Goal: Check status: Check status

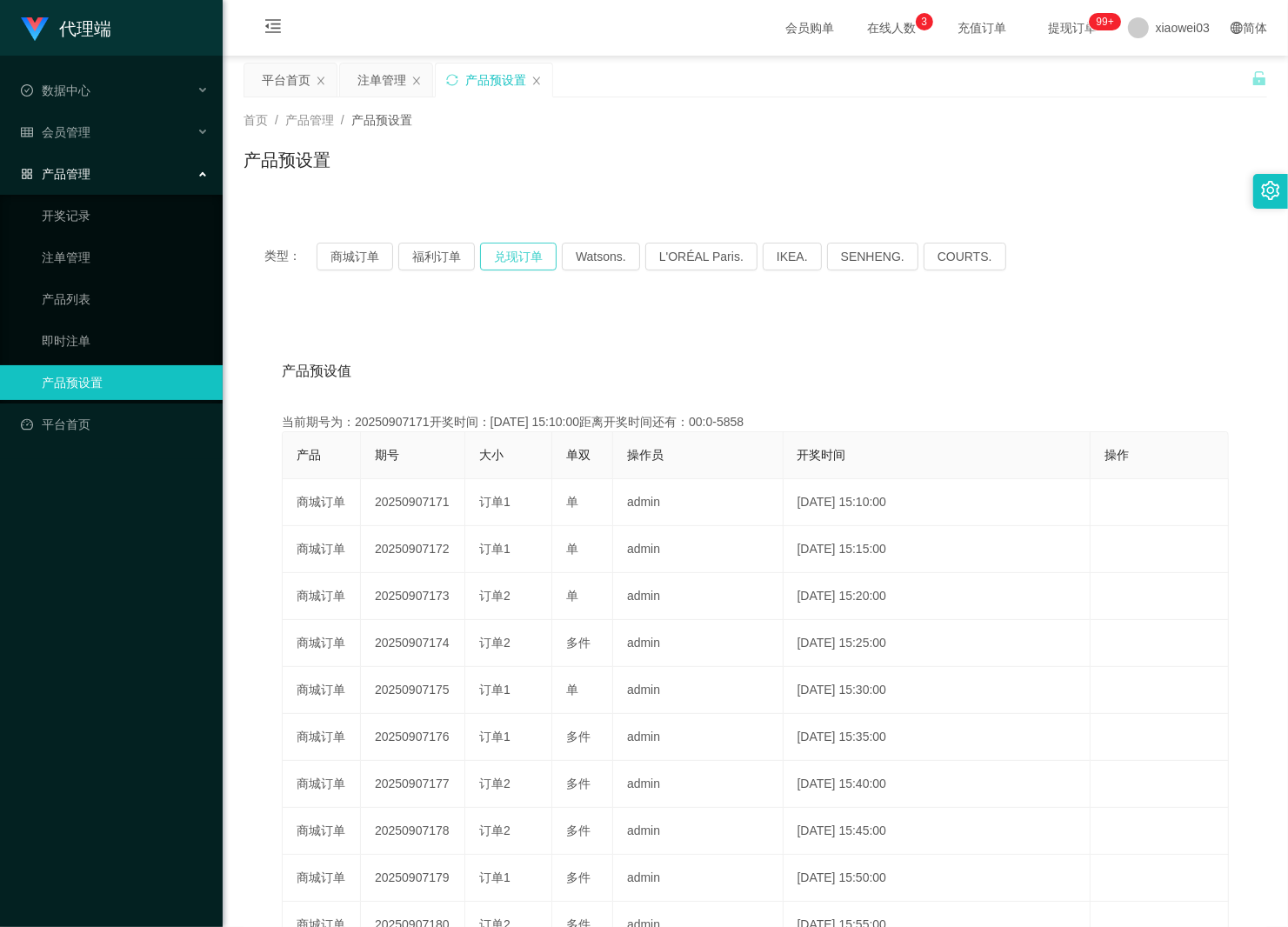
click at [492, 263] on button "兑现订单" at bounding box center [518, 256] width 76 height 27
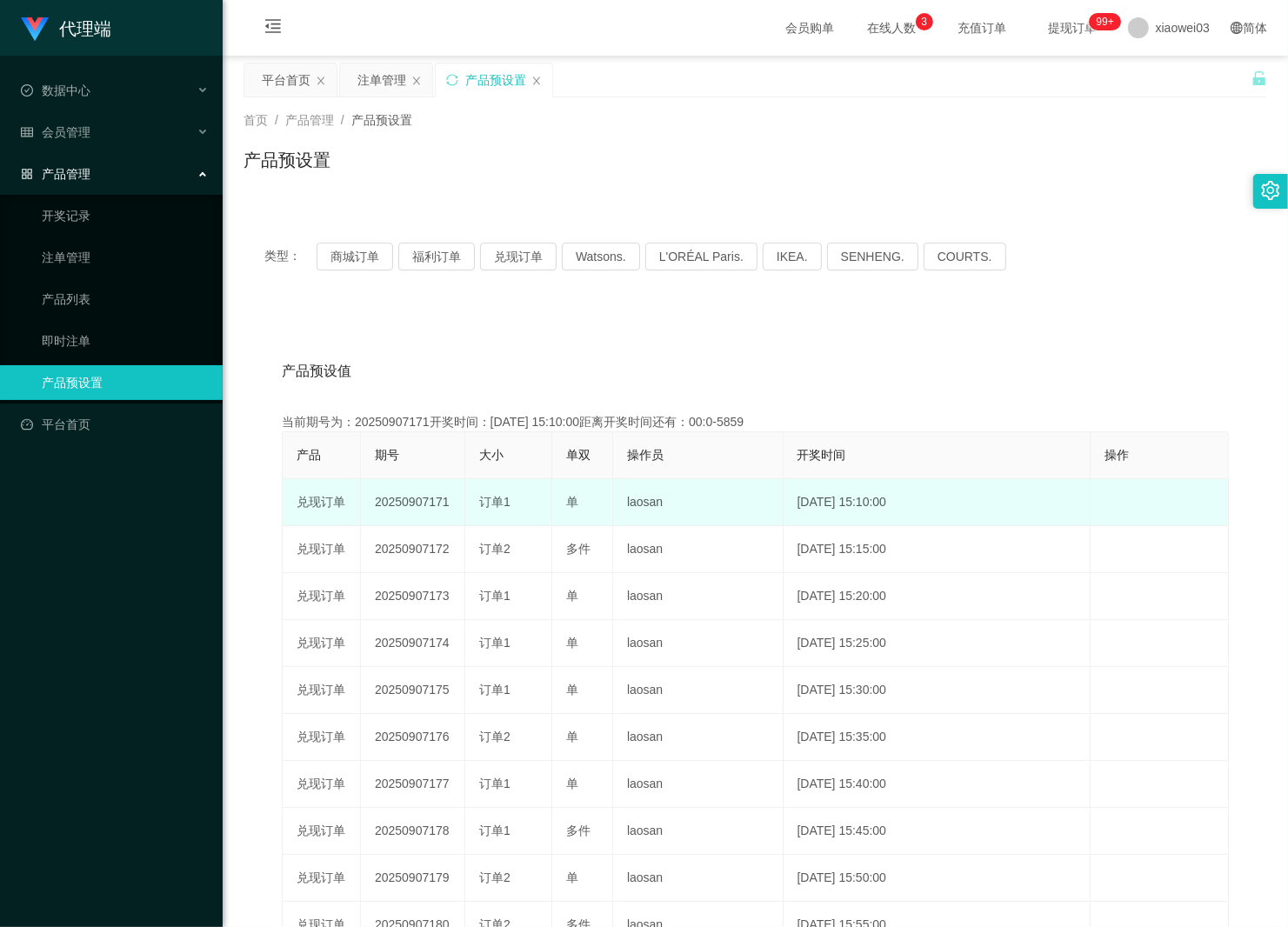
click at [415, 502] on td "20250907171" at bounding box center [413, 502] width 105 height 47
copy td "20250907171"
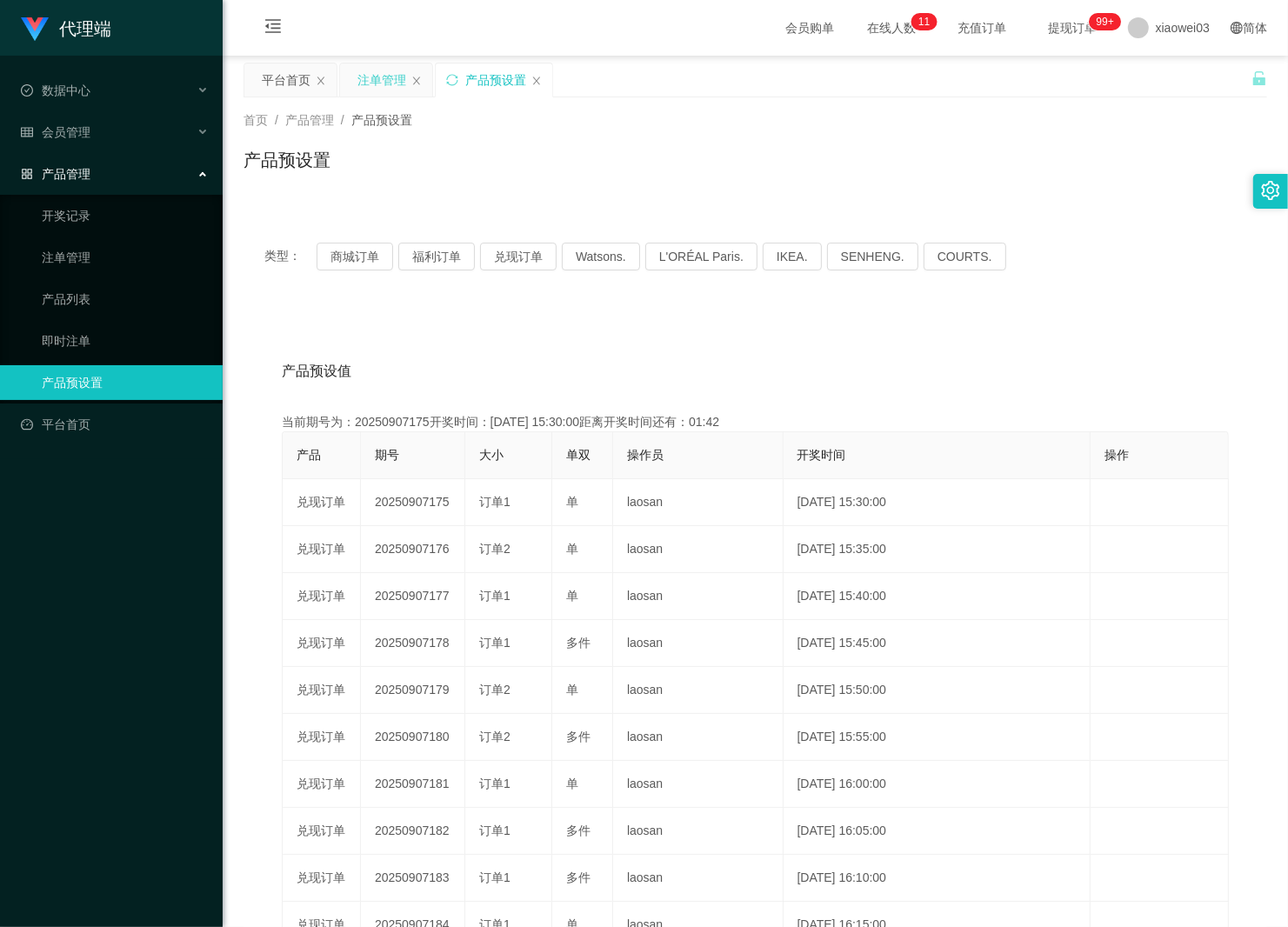
click at [379, 92] on div "注单管理" at bounding box center [381, 80] width 49 height 33
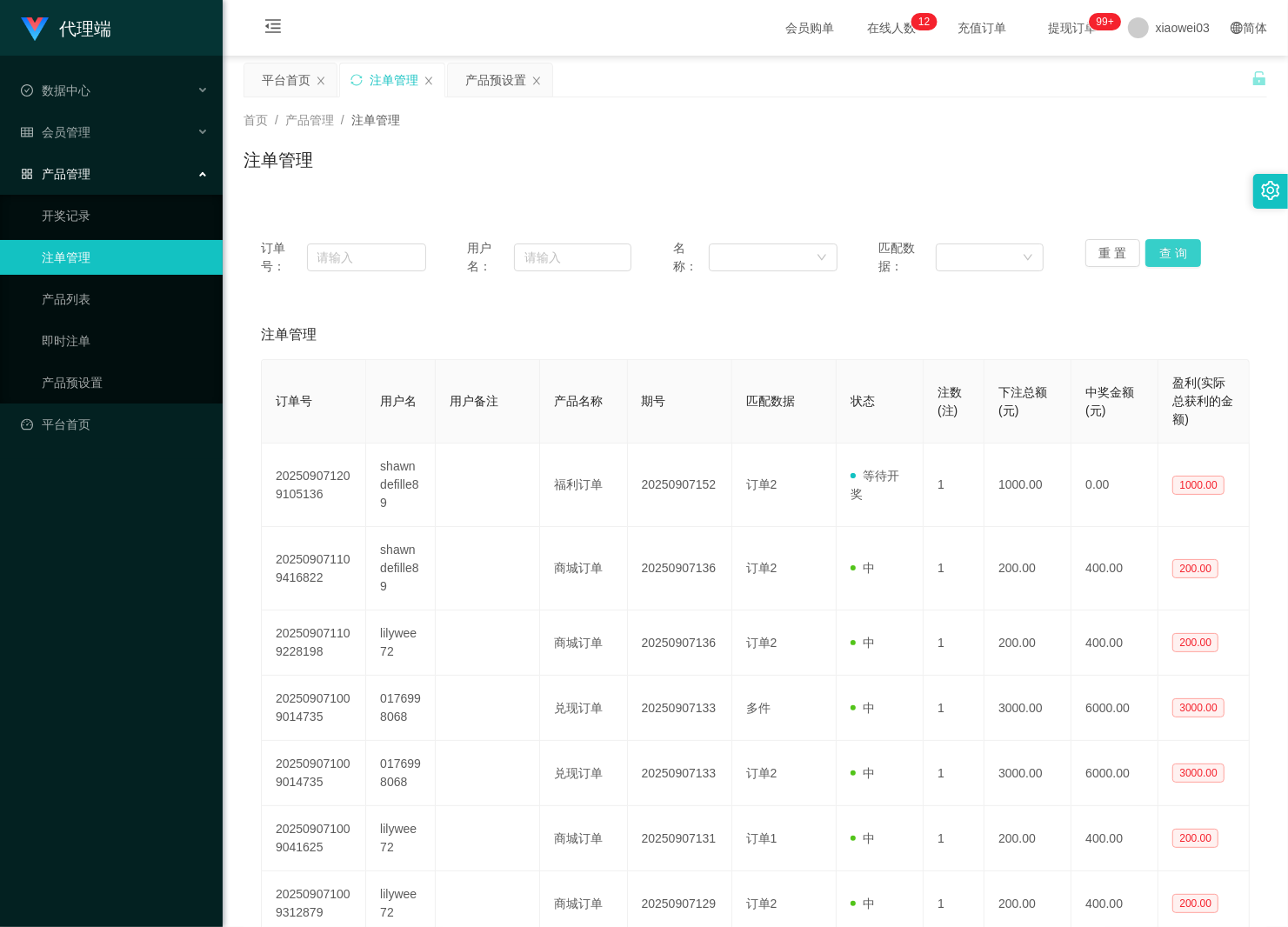
click at [1148, 257] on button "查 询" at bounding box center [1173, 253] width 56 height 27
click at [1148, 257] on div "重 置 查 询" at bounding box center [1168, 257] width 165 height 36
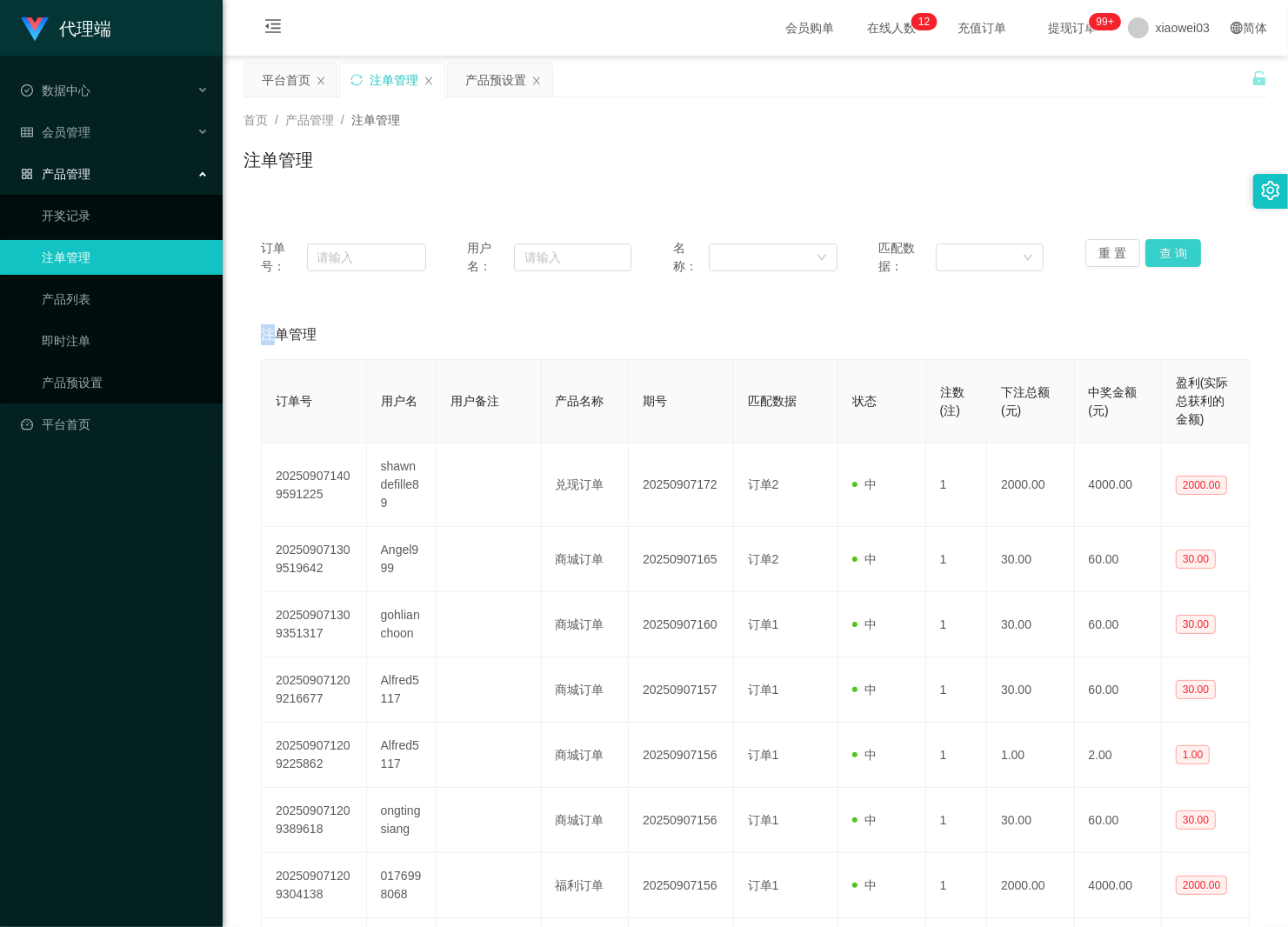
click at [1148, 257] on button "查 询" at bounding box center [1173, 253] width 56 height 27
click at [1180, 254] on button "查 询" at bounding box center [1173, 253] width 56 height 27
click at [1180, 254] on div "重 置 查 询" at bounding box center [1168, 257] width 165 height 36
click at [1180, 254] on button "查 询" at bounding box center [1173, 253] width 56 height 27
click at [1180, 254] on div "重 置 查 询" at bounding box center [1168, 257] width 165 height 36
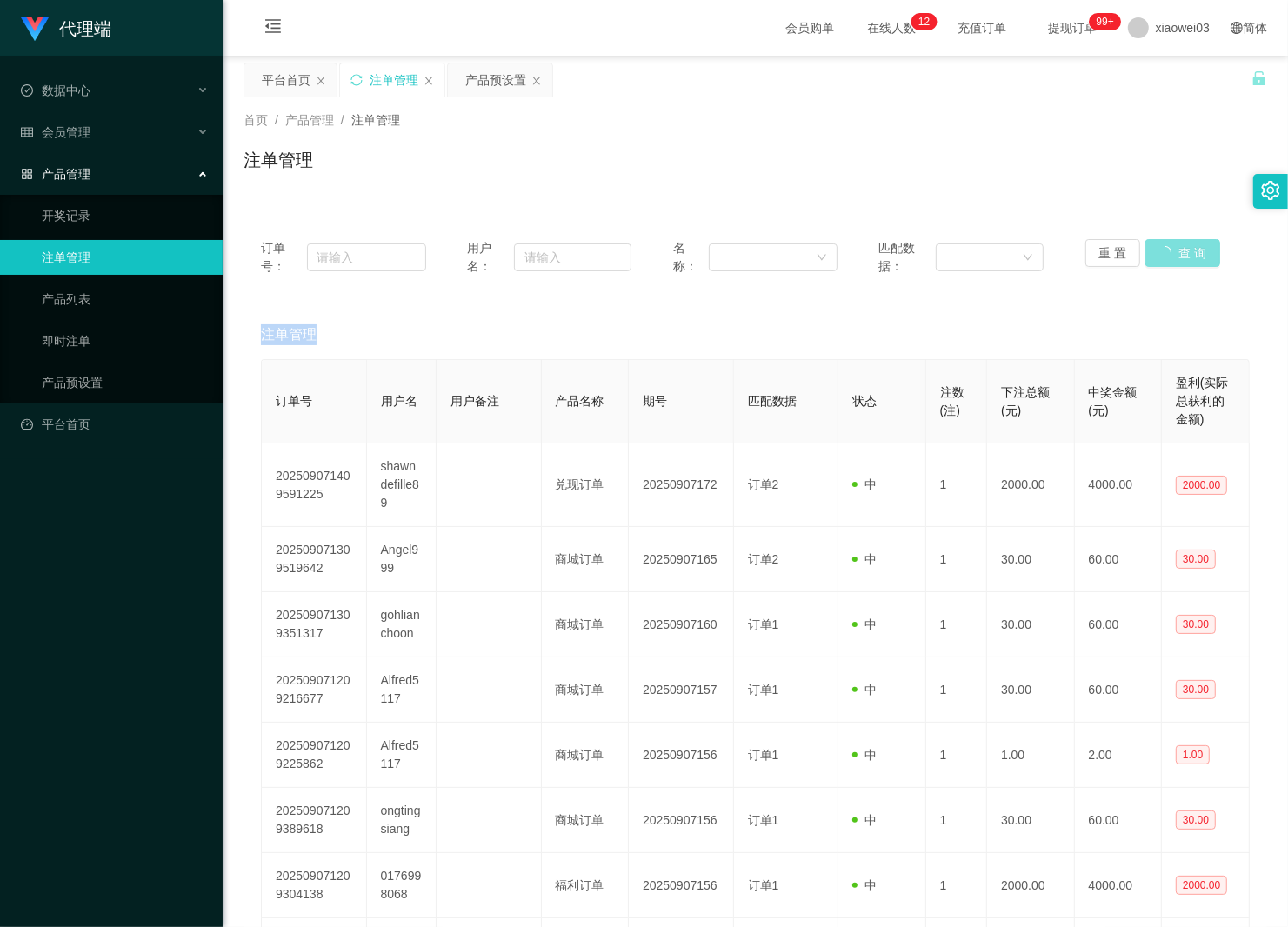
click at [1180, 254] on button "查 询" at bounding box center [1182, 253] width 75 height 27
click at [1180, 254] on div "重 置 查 询" at bounding box center [1168, 257] width 165 height 36
click at [1180, 254] on button "查 询" at bounding box center [1173, 253] width 56 height 27
click at [1180, 254] on div "重 置 查 询" at bounding box center [1168, 257] width 165 height 36
click at [1180, 254] on button "查 询" at bounding box center [1173, 253] width 56 height 27
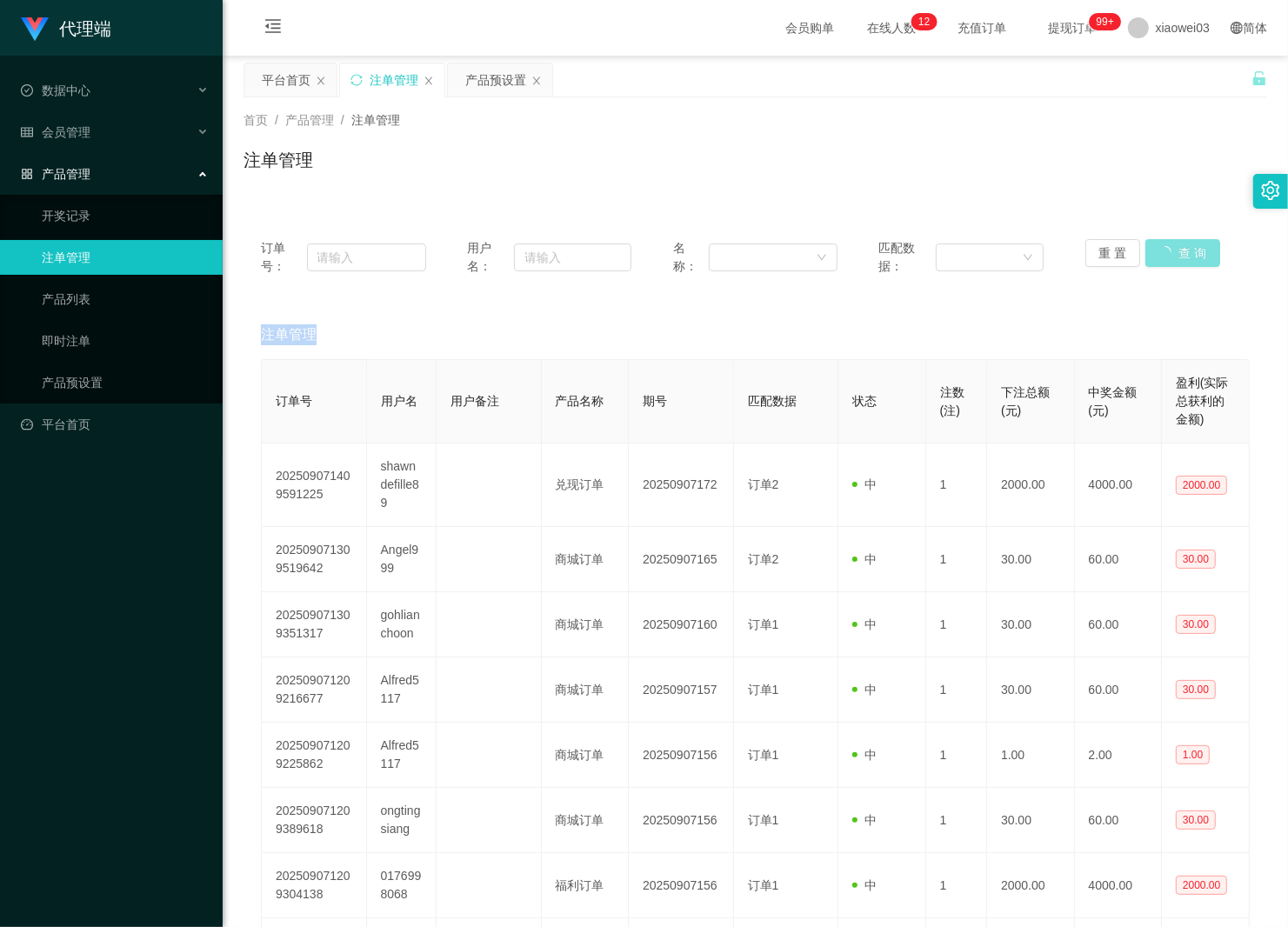
click at [1180, 254] on div "重 置 查 询" at bounding box center [1168, 257] width 165 height 36
click at [1180, 254] on button "查 询" at bounding box center [1173, 253] width 56 height 27
click at [1180, 254] on div "重 置 查 询" at bounding box center [1168, 257] width 165 height 36
click at [1180, 254] on button "查 询" at bounding box center [1182, 253] width 75 height 27
click at [1180, 254] on div "重 置 查 询" at bounding box center [1168, 257] width 165 height 36
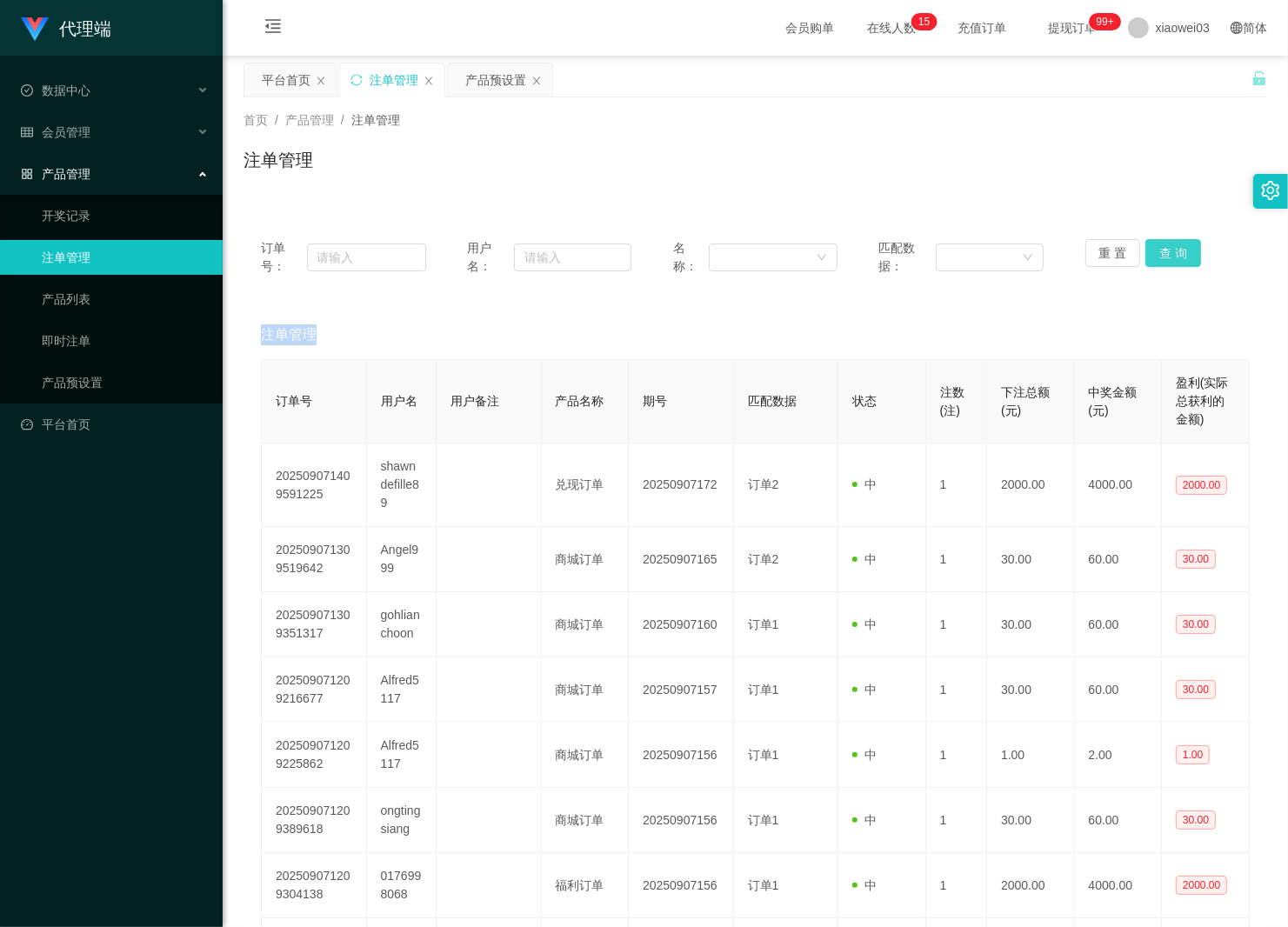
click at [1180, 254] on button "查 询" at bounding box center [1173, 253] width 56 height 27
click at [1180, 254] on div "重 置 查 询" at bounding box center [1168, 257] width 165 height 36
click at [1180, 254] on button "查 询" at bounding box center [1173, 253] width 56 height 27
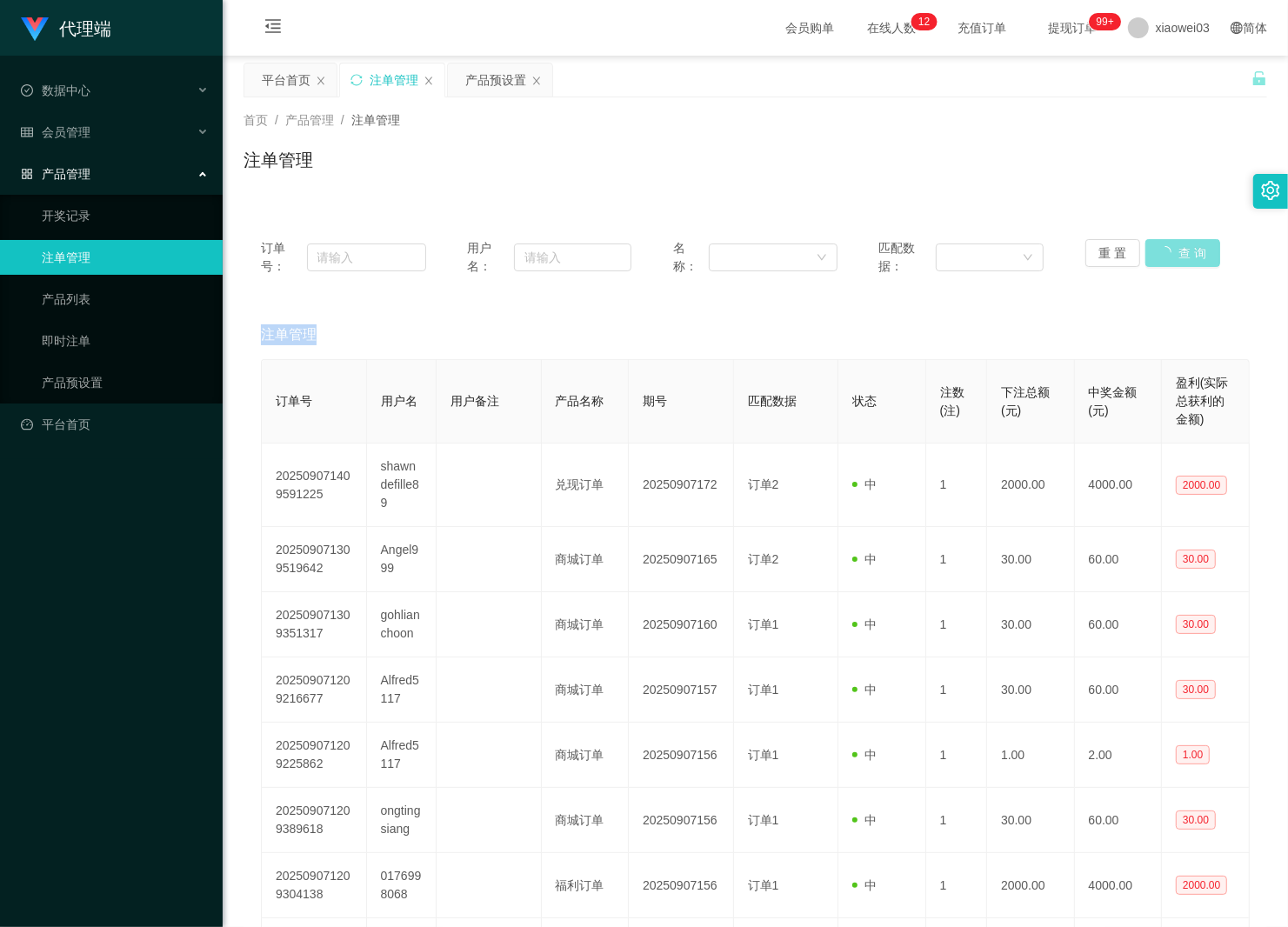
click at [1180, 254] on div "重 置 查 询" at bounding box center [1168, 257] width 165 height 36
click at [1180, 254] on button "查 询" at bounding box center [1173, 253] width 56 height 27
click at [1180, 254] on div "重 置 查 询" at bounding box center [1168, 257] width 165 height 36
click at [1180, 254] on button "查 询" at bounding box center [1173, 253] width 56 height 27
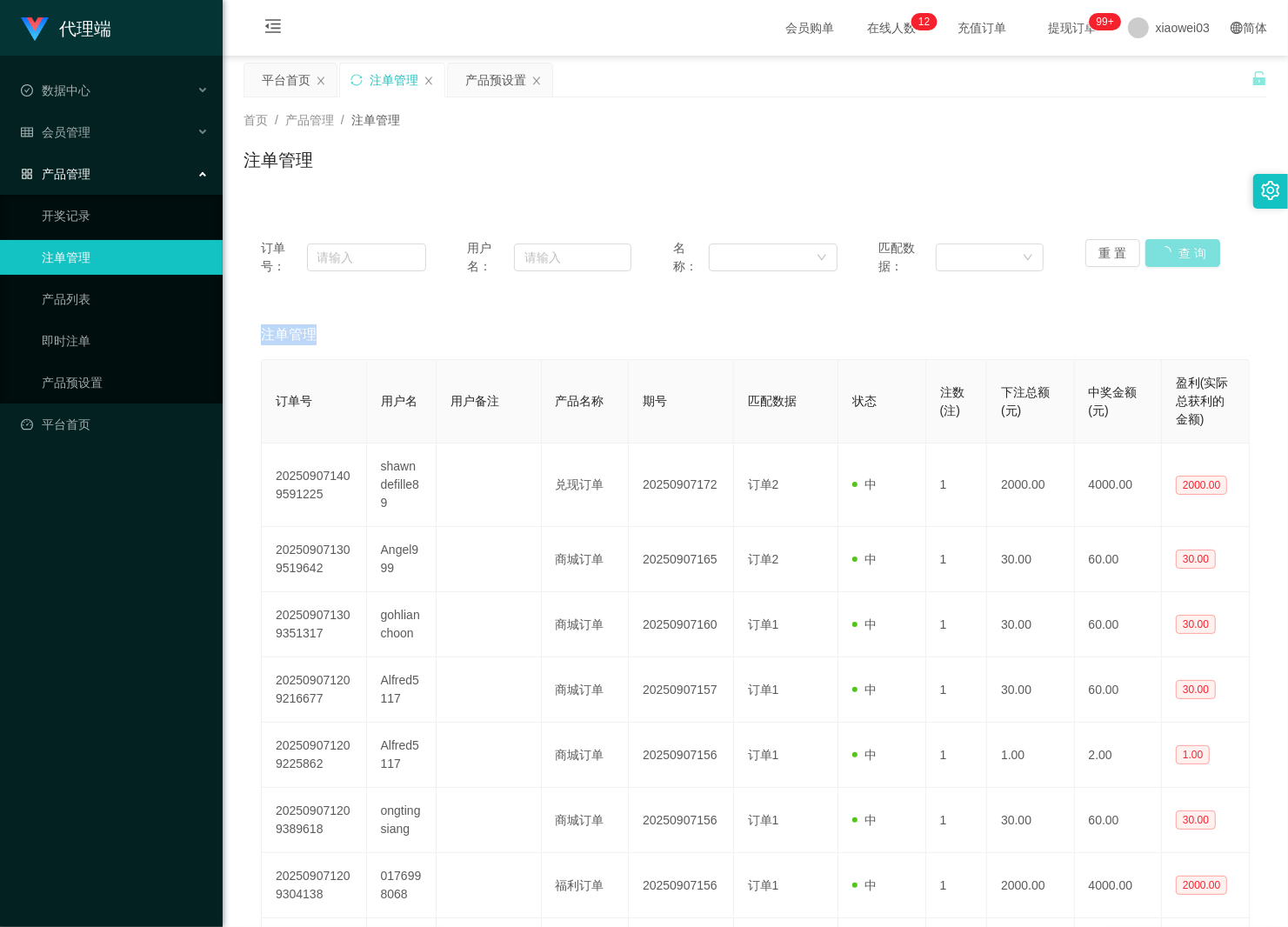
click at [1180, 254] on div "重 置 查 询" at bounding box center [1168, 257] width 165 height 36
click at [1161, 259] on button "查 询" at bounding box center [1173, 253] width 56 height 27
click at [1161, 259] on div "重 置 查 询" at bounding box center [1168, 257] width 165 height 36
click at [1161, 259] on button "查 询" at bounding box center [1173, 253] width 56 height 27
click at [1161, 259] on div "重 置 查 询" at bounding box center [1168, 257] width 165 height 36
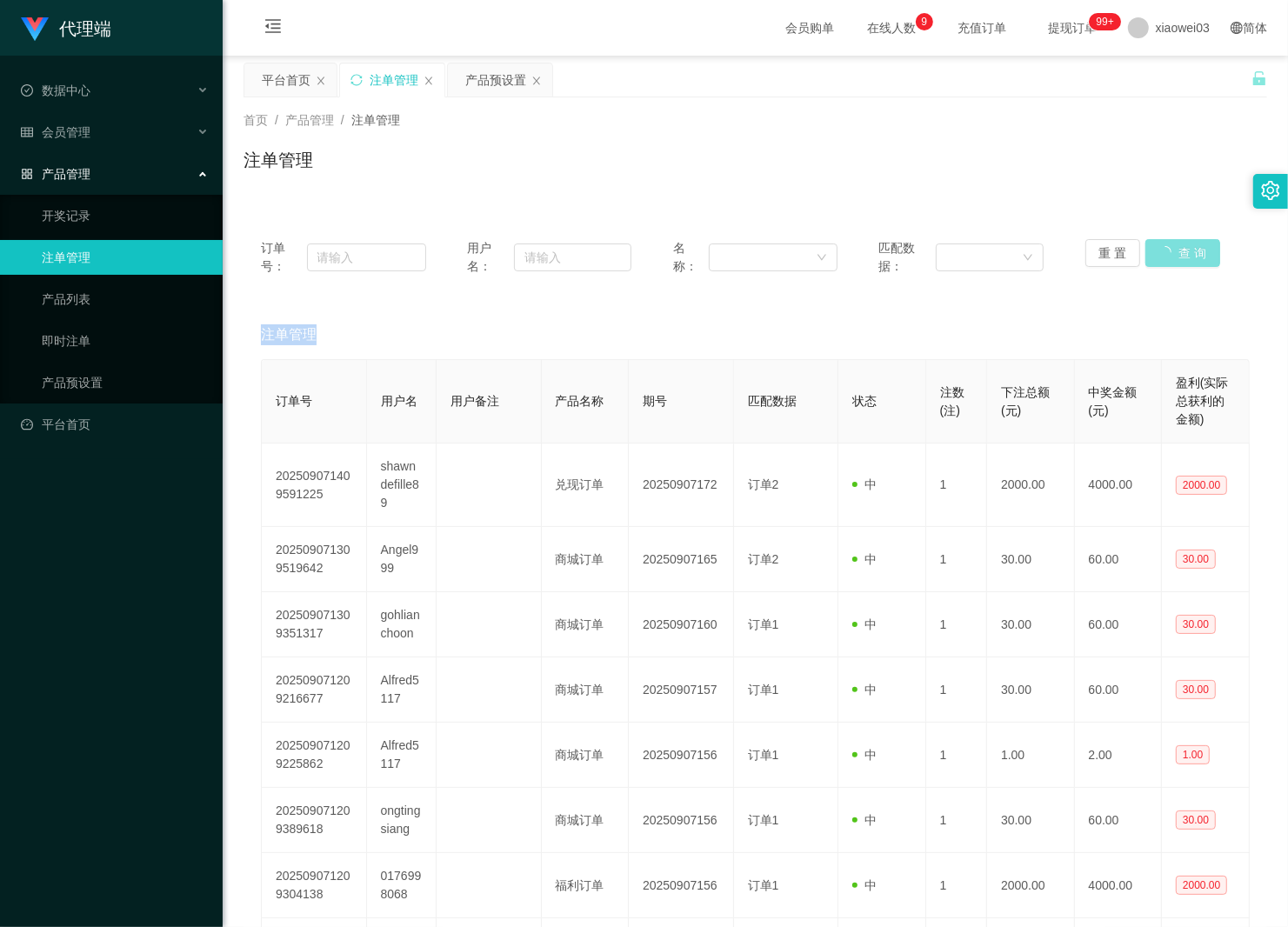
click at [1161, 259] on button "查 询" at bounding box center [1182, 253] width 75 height 27
click at [1161, 259] on div "重 置 查 询" at bounding box center [1168, 257] width 165 height 36
click at [1161, 259] on button "查 询" at bounding box center [1173, 253] width 56 height 27
click at [1161, 259] on div "重 置 查 询" at bounding box center [1168, 257] width 165 height 36
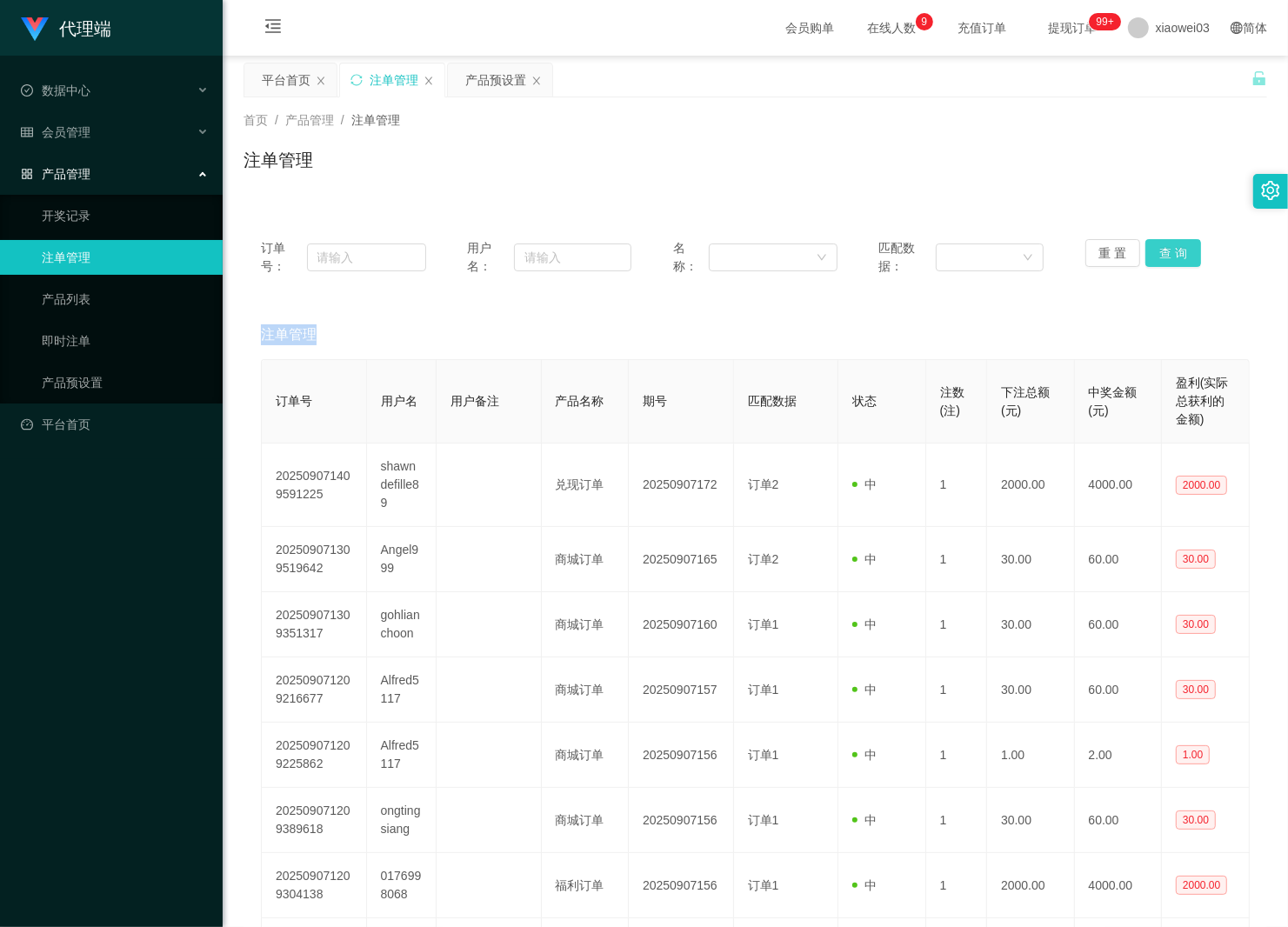
click at [1161, 259] on button "查 询" at bounding box center [1173, 253] width 56 height 27
click at [1174, 252] on button "查 询" at bounding box center [1173, 253] width 56 height 27
click at [1174, 252] on div "重 置 查 询" at bounding box center [1168, 257] width 165 height 36
click at [1174, 252] on button "查 询" at bounding box center [1173, 253] width 56 height 27
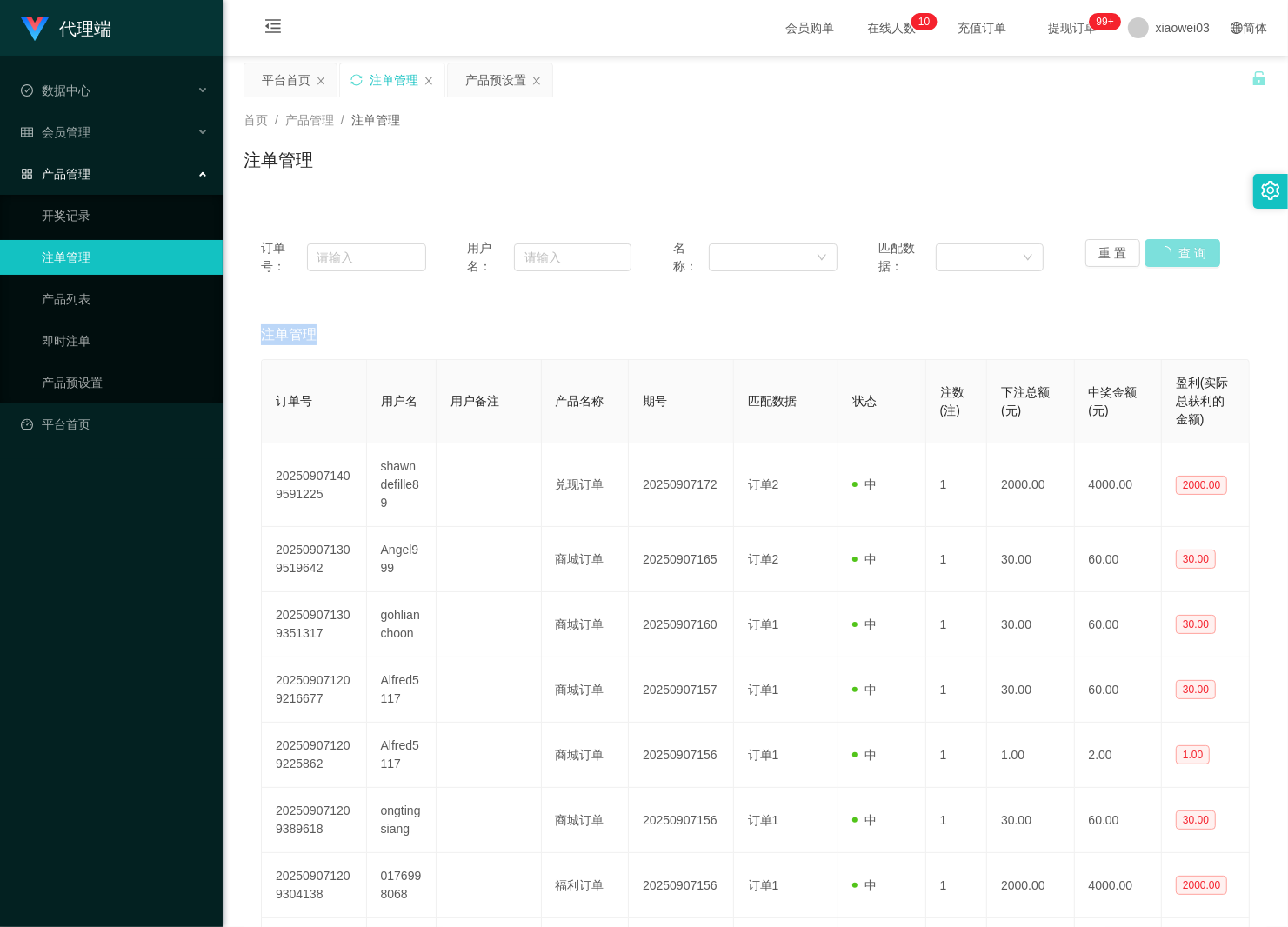
click at [1174, 252] on div "重 置 查 询" at bounding box center [1168, 257] width 165 height 36
click at [1174, 252] on button "查 询" at bounding box center [1173, 253] width 56 height 27
click at [1174, 252] on div "重 置 查 询" at bounding box center [1168, 257] width 165 height 36
click at [1174, 252] on button "查 询" at bounding box center [1173, 253] width 56 height 27
click at [1174, 252] on div "重 置 查 询" at bounding box center [1168, 257] width 165 height 36
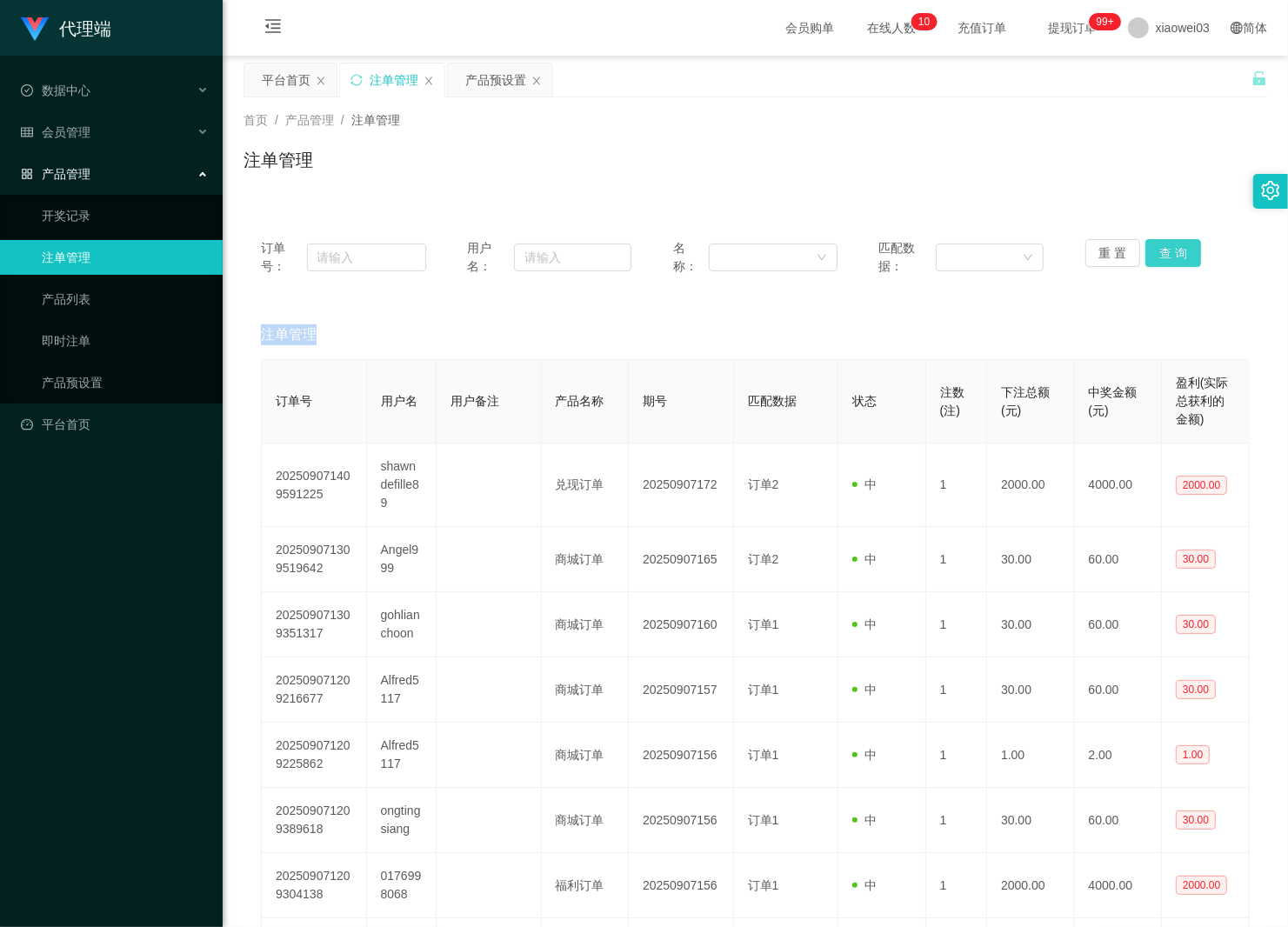
click at [1174, 252] on button "查 询" at bounding box center [1173, 253] width 56 height 27
click at [1174, 252] on div "重 置 查 询" at bounding box center [1168, 257] width 165 height 36
click at [1174, 252] on button "查 询" at bounding box center [1182, 253] width 75 height 27
click at [1174, 252] on div "重 置 查 询" at bounding box center [1168, 257] width 165 height 36
click at [1174, 252] on button "查 询" at bounding box center [1173, 253] width 56 height 27
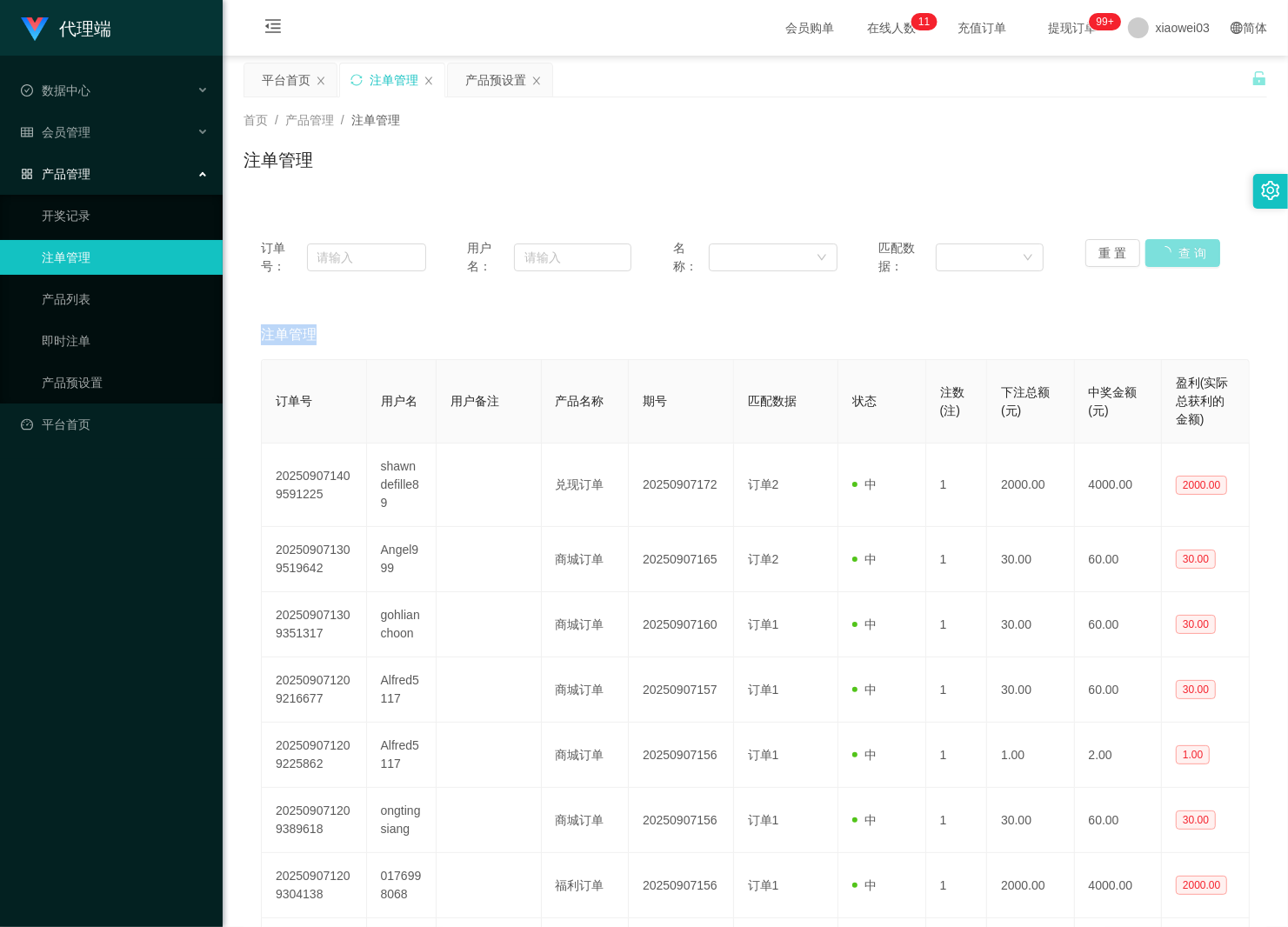
click at [1174, 252] on div "重 置 查 询" at bounding box center [1168, 257] width 165 height 36
click at [1174, 252] on button "查 询" at bounding box center [1182, 253] width 75 height 27
click at [1174, 252] on div "重 置 查 询" at bounding box center [1168, 257] width 165 height 36
click at [1174, 252] on button "查 询" at bounding box center [1173, 253] width 56 height 27
click at [1174, 252] on div "重 置 查 询" at bounding box center [1168, 257] width 165 height 36
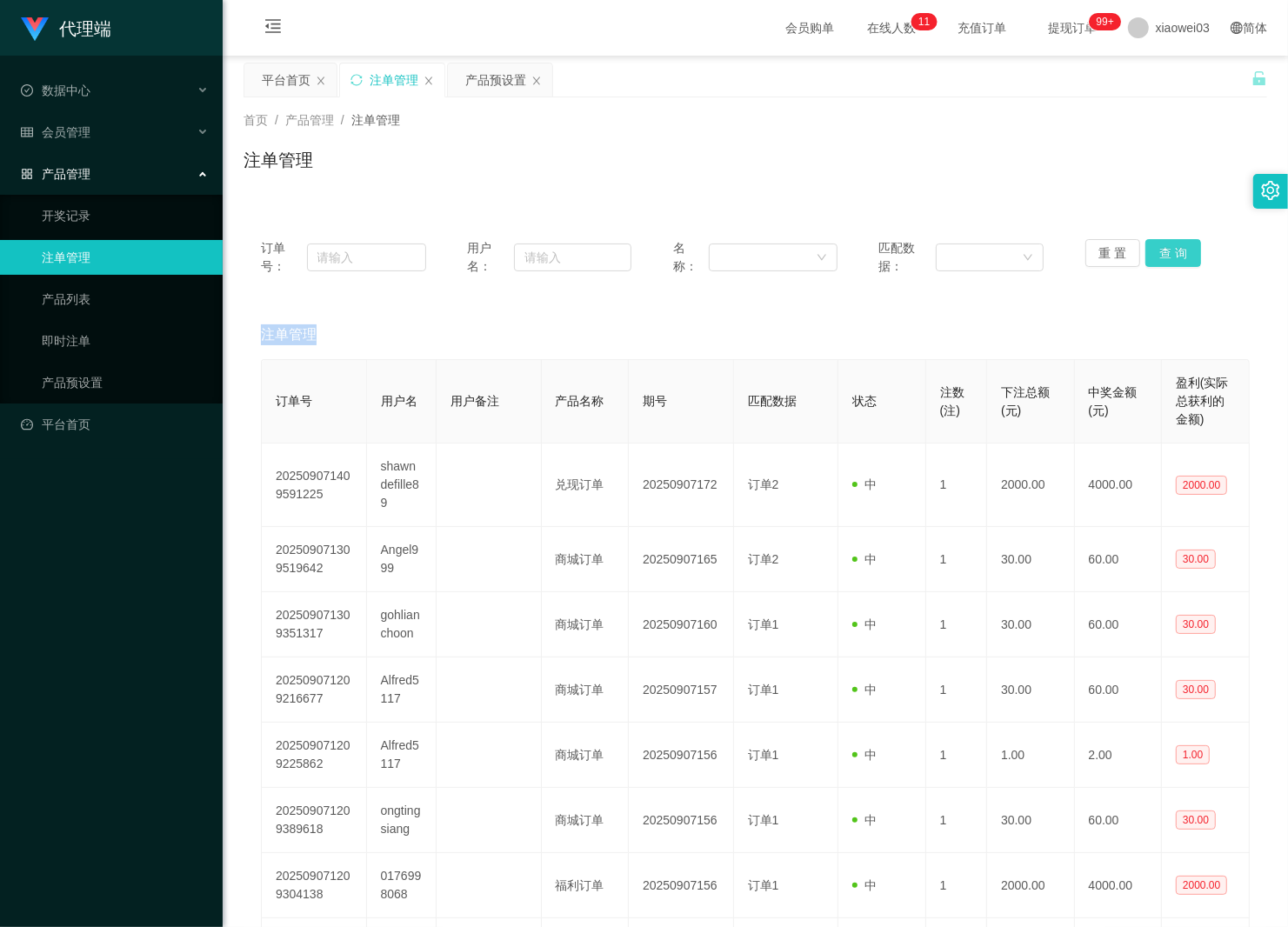
click at [1174, 252] on button "查 询" at bounding box center [1173, 253] width 56 height 27
click at [1174, 252] on div "重 置 查 询" at bounding box center [1168, 257] width 165 height 36
click at [1174, 252] on button "查 询" at bounding box center [1182, 253] width 75 height 27
click at [1174, 252] on div "重 置 查 询" at bounding box center [1168, 257] width 165 height 36
click at [1174, 252] on button "查 询" at bounding box center [1173, 253] width 56 height 27
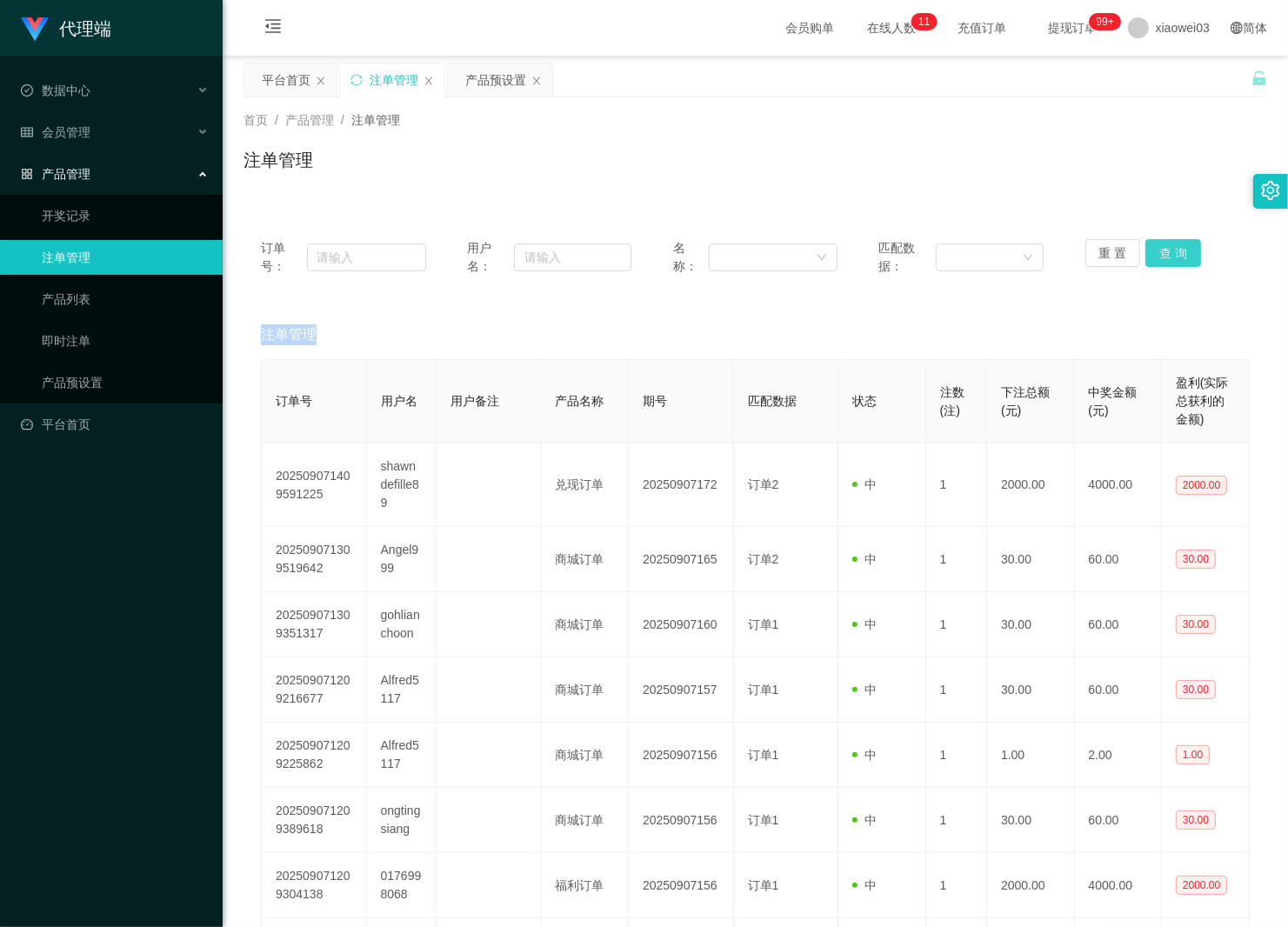
click at [1174, 252] on div "重 置 查 询" at bounding box center [1168, 257] width 165 height 36
click at [1174, 252] on button "查 询" at bounding box center [1173, 253] width 56 height 27
click at [1174, 252] on div "重 置 查 询" at bounding box center [1168, 257] width 165 height 36
click at [1174, 252] on button "查 询" at bounding box center [1173, 253] width 56 height 27
click at [1174, 252] on div "重 置 查 询" at bounding box center [1168, 257] width 165 height 36
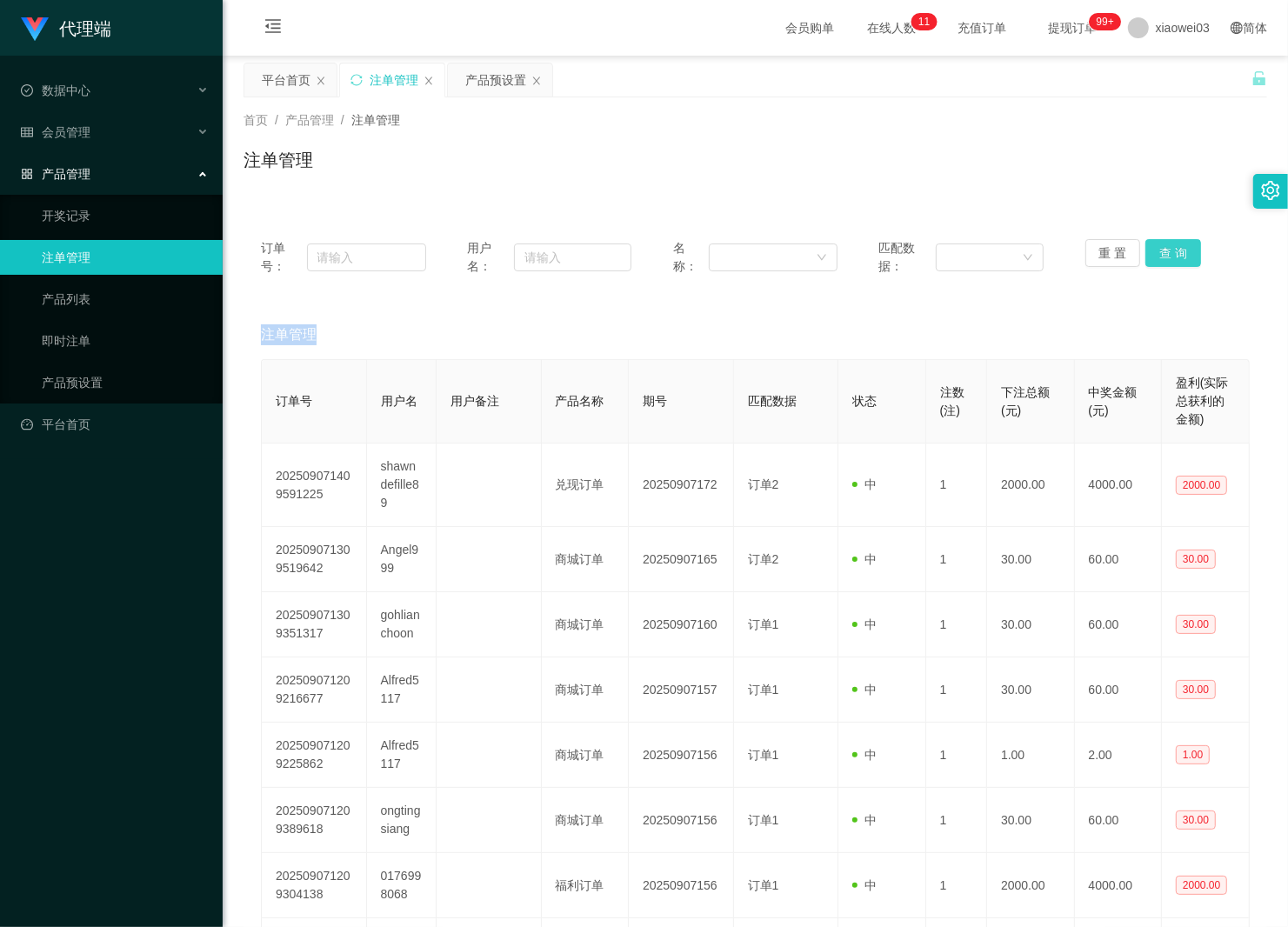
click at [1174, 252] on button "查 询" at bounding box center [1173, 253] width 56 height 27
click at [1174, 252] on div "重 置 查 询" at bounding box center [1168, 257] width 165 height 36
click at [1174, 252] on button "查 询" at bounding box center [1173, 253] width 56 height 27
click at [1174, 252] on div "重 置 查 询" at bounding box center [1168, 257] width 165 height 36
click at [1174, 252] on button "查 询" at bounding box center [1173, 253] width 56 height 27
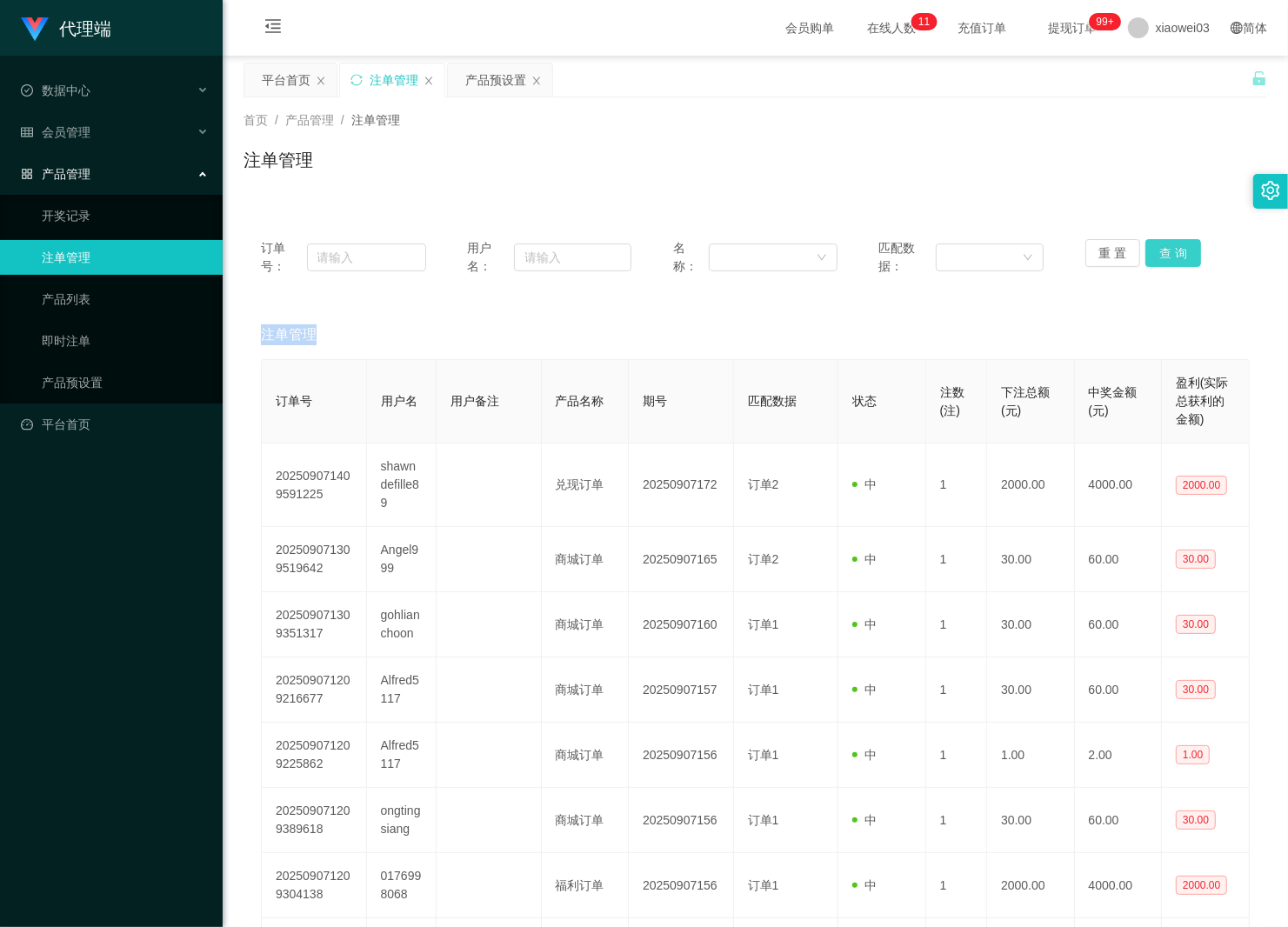
click at [1174, 252] on div "重 置 查 询" at bounding box center [1168, 257] width 165 height 36
click at [1174, 252] on button "查 询" at bounding box center [1173, 253] width 56 height 27
click at [1174, 252] on div "重 置 查 询" at bounding box center [1168, 257] width 165 height 36
click at [1174, 252] on button "查 询" at bounding box center [1173, 253] width 56 height 27
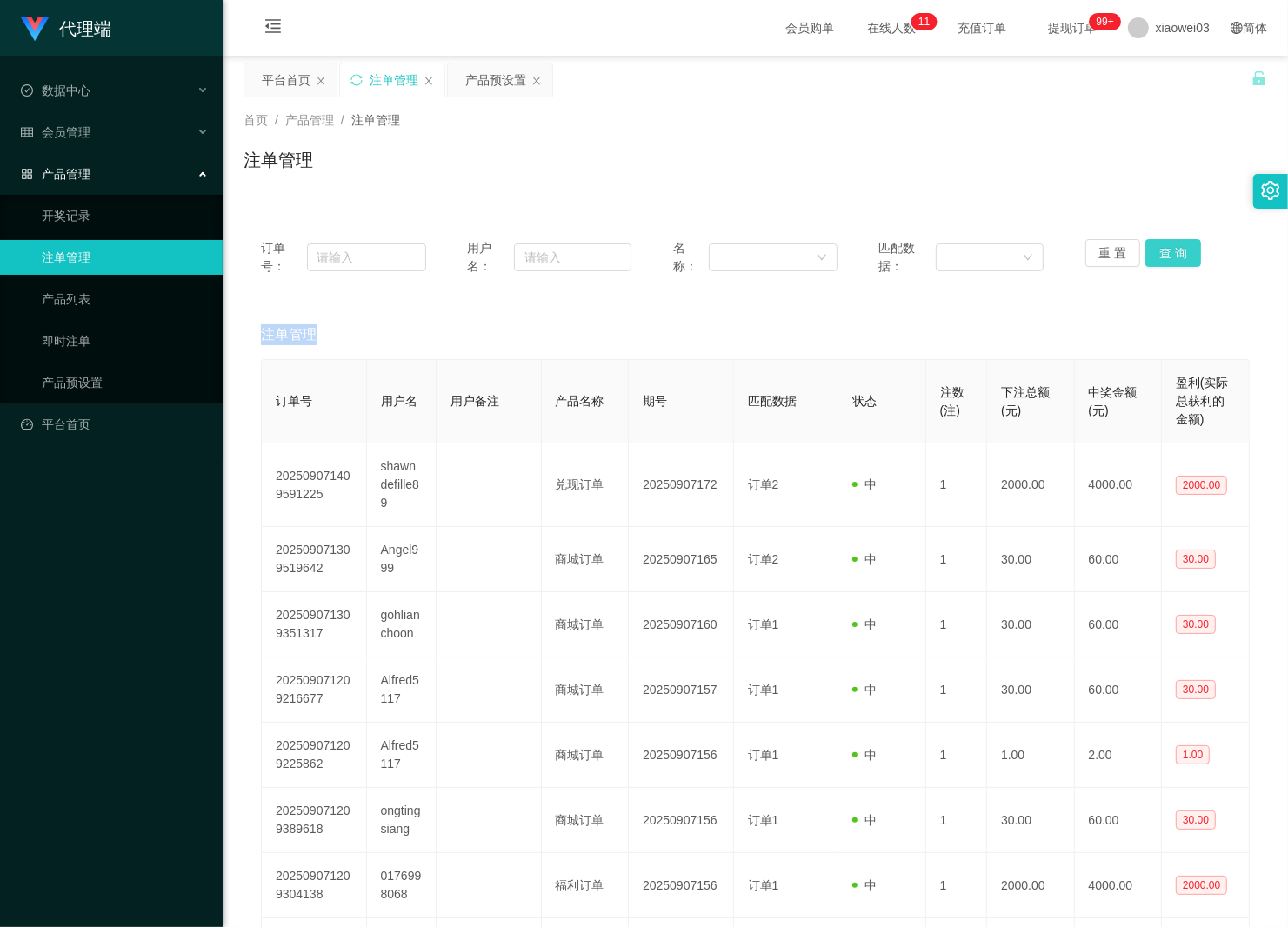
click at [1174, 252] on div "重 置 查 询" at bounding box center [1168, 257] width 165 height 36
click at [1174, 252] on button "查 询" at bounding box center [1173, 253] width 56 height 27
click at [1174, 252] on div "重 置 查 询" at bounding box center [1168, 257] width 165 height 36
click at [1174, 252] on button "查 询" at bounding box center [1173, 253] width 56 height 27
click at [1174, 252] on div "重 置 查 询" at bounding box center [1168, 257] width 165 height 36
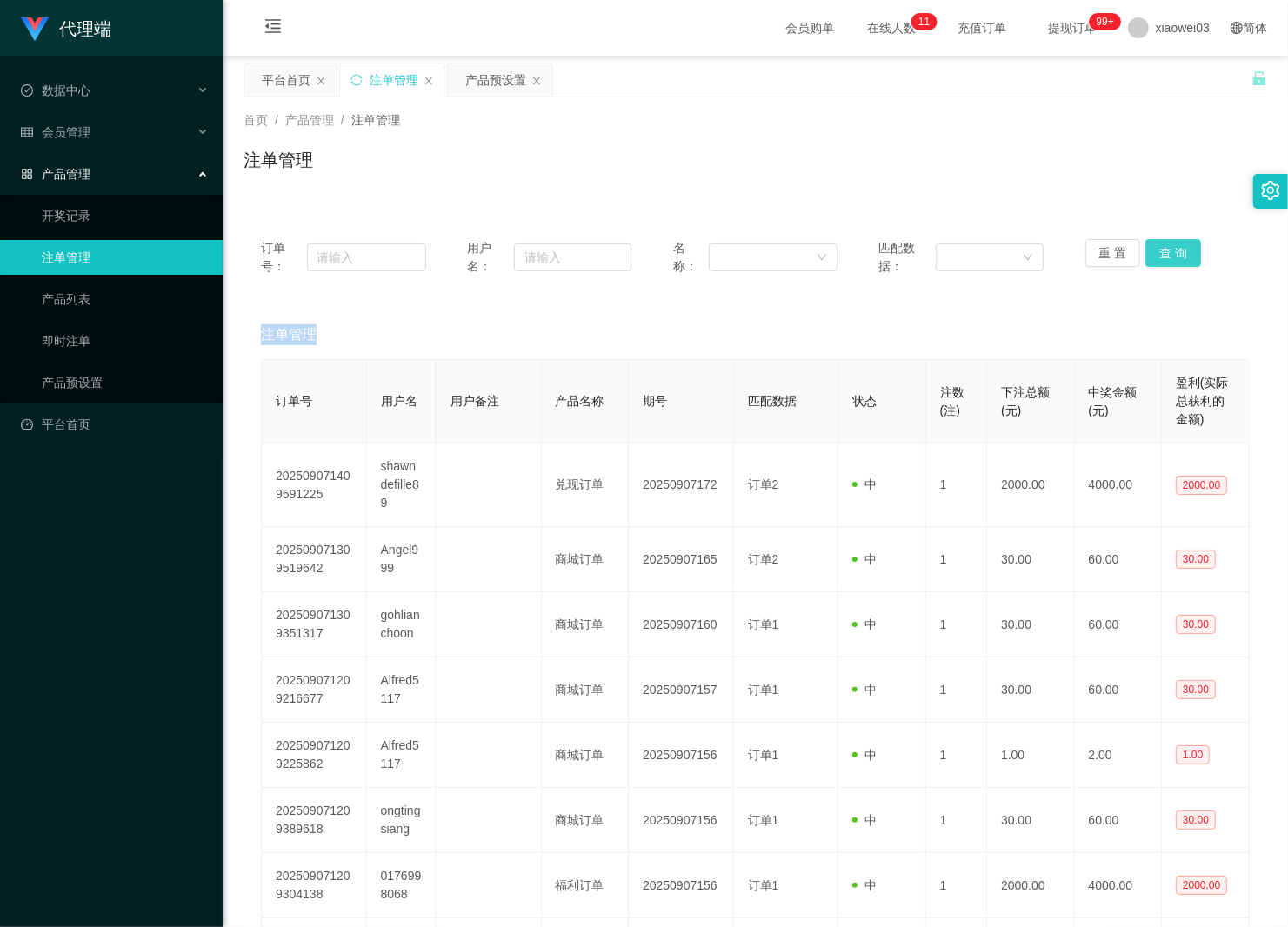
click at [1174, 252] on button "查 询" at bounding box center [1173, 253] width 56 height 27
click at [1174, 252] on div "重 置 查 询" at bounding box center [1168, 257] width 165 height 36
click at [1174, 252] on button "查 询" at bounding box center [1173, 253] width 56 height 27
click at [1174, 252] on div "重 置 查 询" at bounding box center [1168, 257] width 165 height 36
click at [1174, 252] on button "查 询" at bounding box center [1173, 253] width 56 height 27
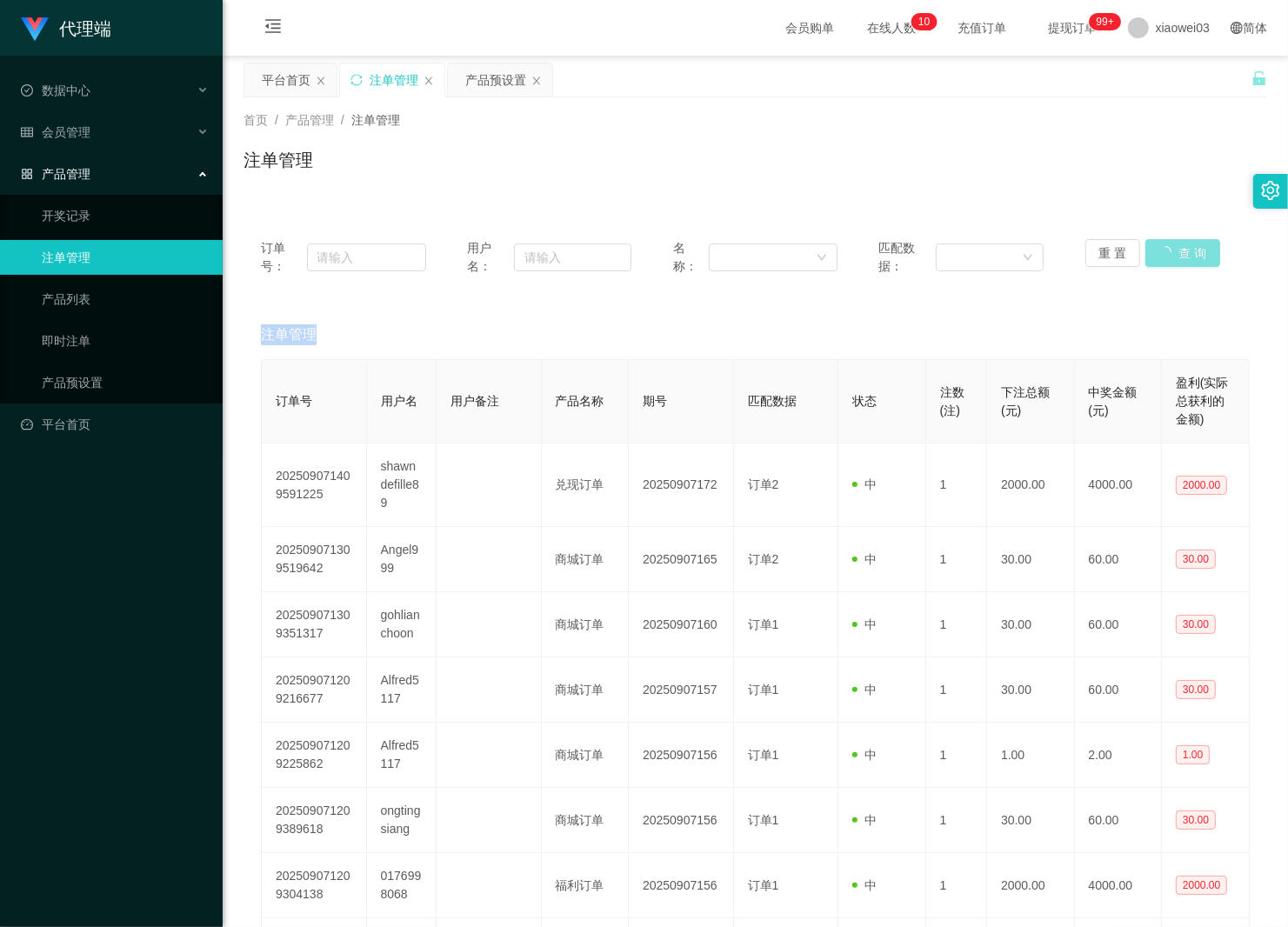
click at [1174, 252] on div "重 置 查 询" at bounding box center [1168, 257] width 165 height 36
click at [1174, 252] on button "查 询" at bounding box center [1182, 253] width 75 height 27
click at [1174, 252] on div "重 置 查 询" at bounding box center [1168, 257] width 165 height 36
click at [1174, 252] on button "查 询" at bounding box center [1173, 253] width 56 height 27
click at [1174, 252] on div "重 置 查 询" at bounding box center [1168, 257] width 165 height 36
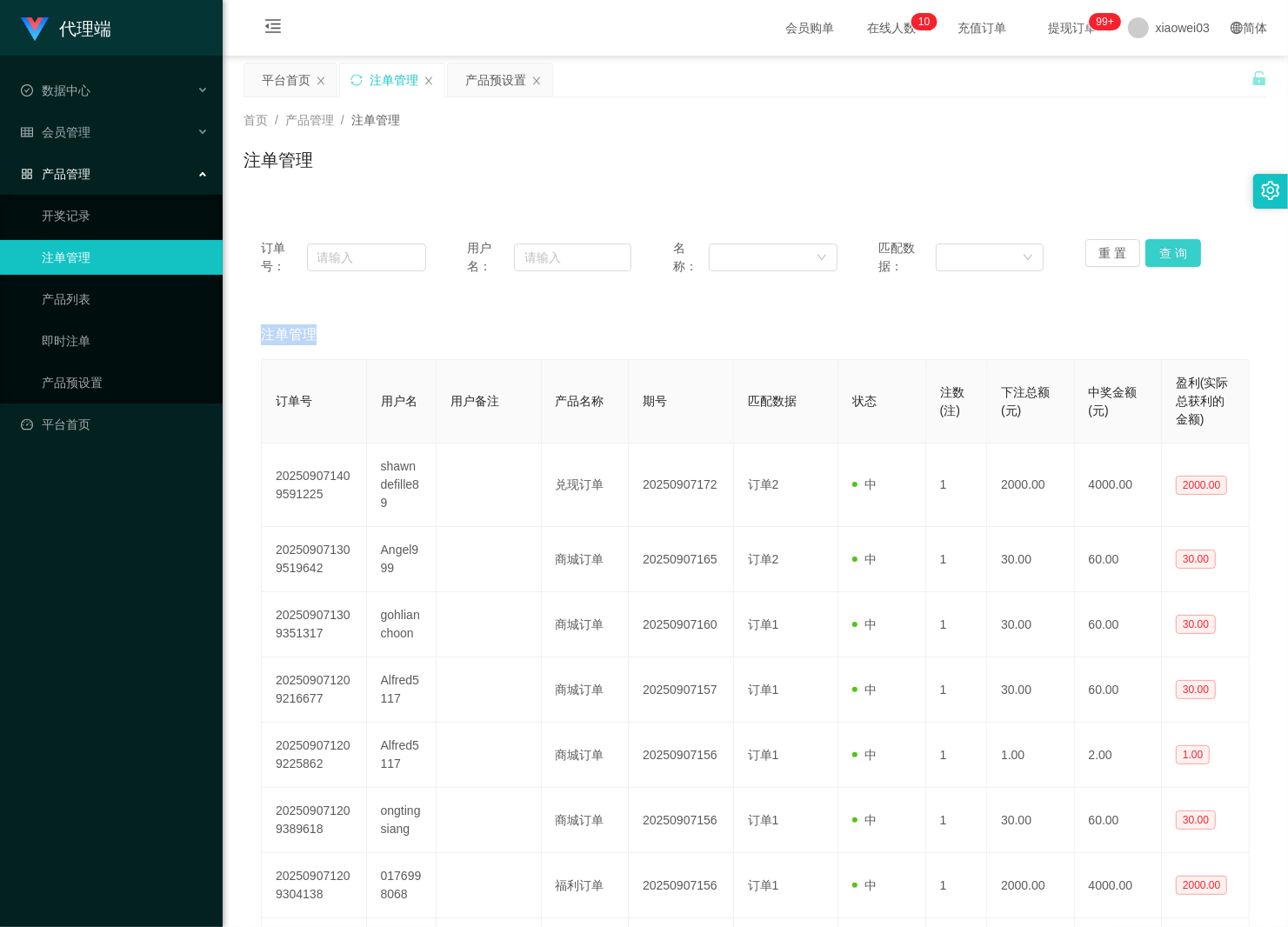
click at [1174, 252] on button "查 询" at bounding box center [1173, 253] width 56 height 27
click at [1162, 253] on button "查 询" at bounding box center [1173, 253] width 56 height 27
click at [1162, 253] on div "重 置 查 询" at bounding box center [1168, 257] width 165 height 36
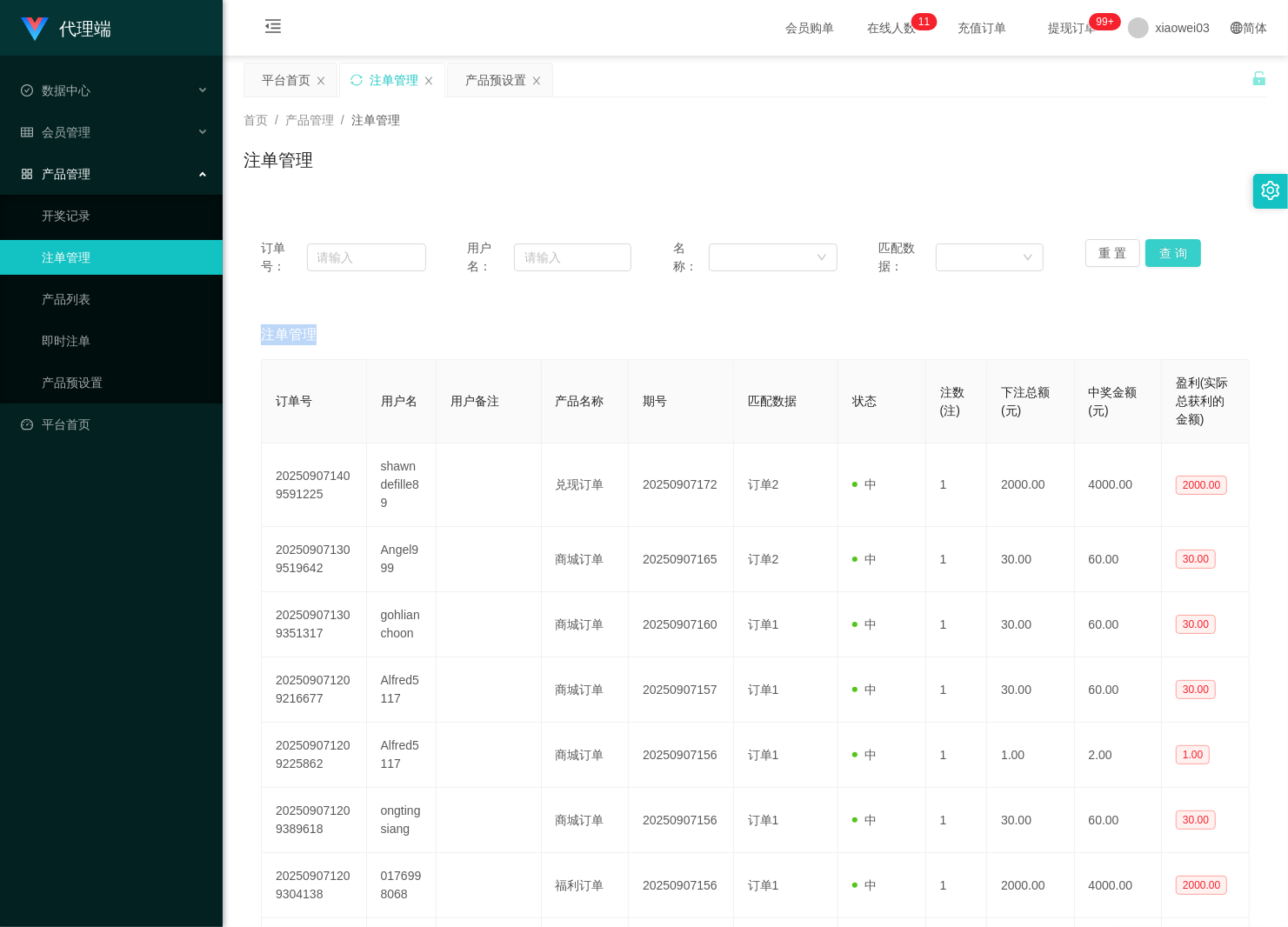
click at [1162, 253] on button "查 询" at bounding box center [1173, 253] width 56 height 27
click at [1162, 253] on div "重 置 查 询" at bounding box center [1168, 257] width 165 height 36
click at [1162, 253] on button "查 询" at bounding box center [1173, 253] width 56 height 27
click at [1162, 253] on div "重 置 查 询" at bounding box center [1168, 257] width 165 height 36
click at [1162, 253] on button "查 询" at bounding box center [1173, 253] width 56 height 27
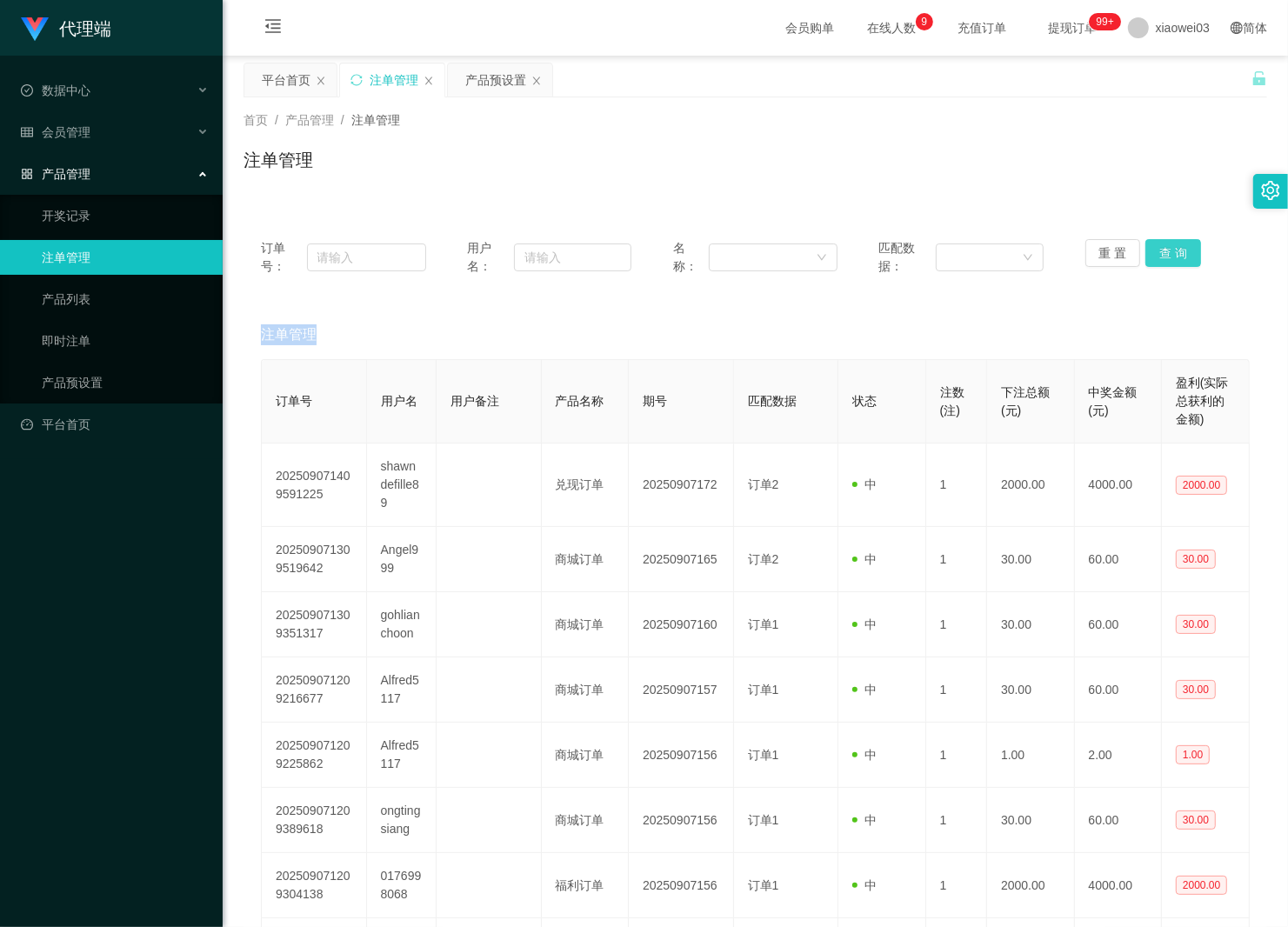
click at [1166, 246] on button "查 询" at bounding box center [1173, 253] width 56 height 27
click at [1166, 246] on div "重 置 查 询" at bounding box center [1168, 257] width 165 height 36
click at [1166, 246] on button "查 询" at bounding box center [1173, 253] width 56 height 27
click at [1158, 255] on button "查 询" at bounding box center [1173, 253] width 56 height 27
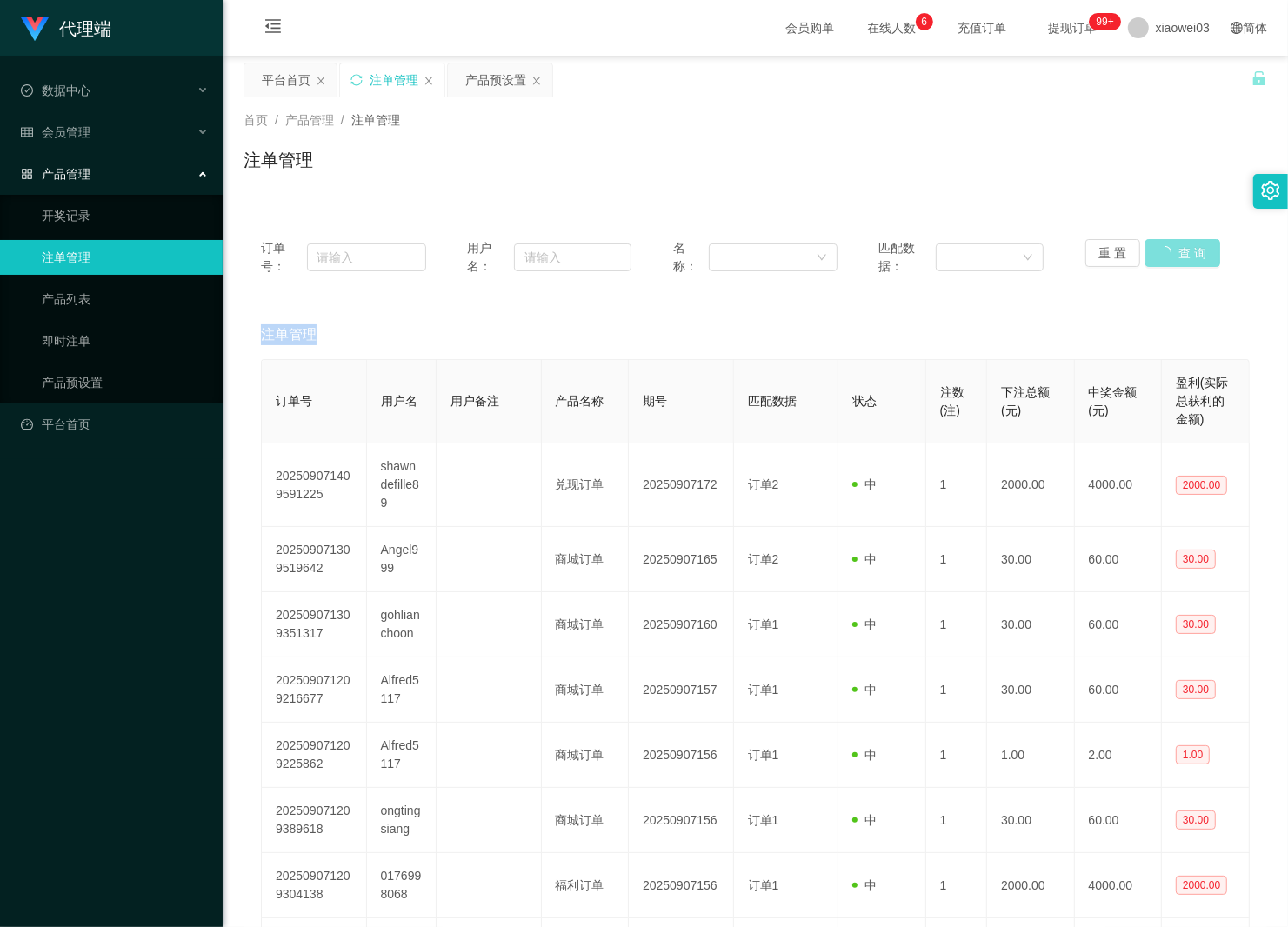
click at [1158, 255] on div "重 置 查 询" at bounding box center [1168, 257] width 165 height 36
click at [1177, 249] on button "查 询" at bounding box center [1173, 253] width 56 height 27
click at [1177, 249] on div "重 置 查 询" at bounding box center [1168, 257] width 165 height 36
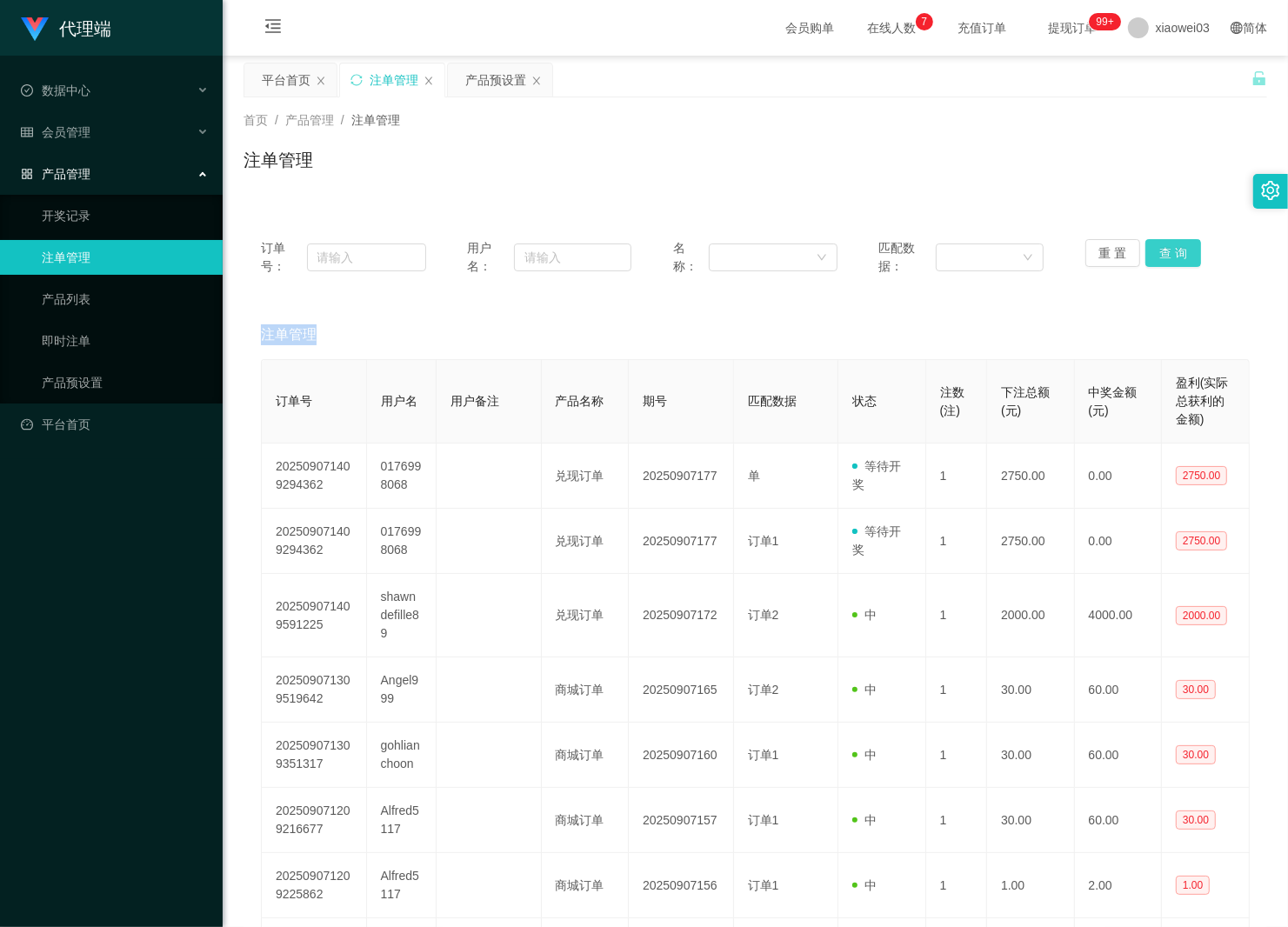
click at [1177, 249] on button "查 询" at bounding box center [1173, 253] width 56 height 27
click at [1177, 249] on div "重 置 查 询" at bounding box center [1168, 257] width 165 height 36
click at [1177, 249] on button "查 询" at bounding box center [1173, 253] width 56 height 27
click at [1177, 249] on div "重 置 查 询" at bounding box center [1168, 257] width 165 height 36
click at [1177, 249] on button "查 询" at bounding box center [1173, 253] width 56 height 27
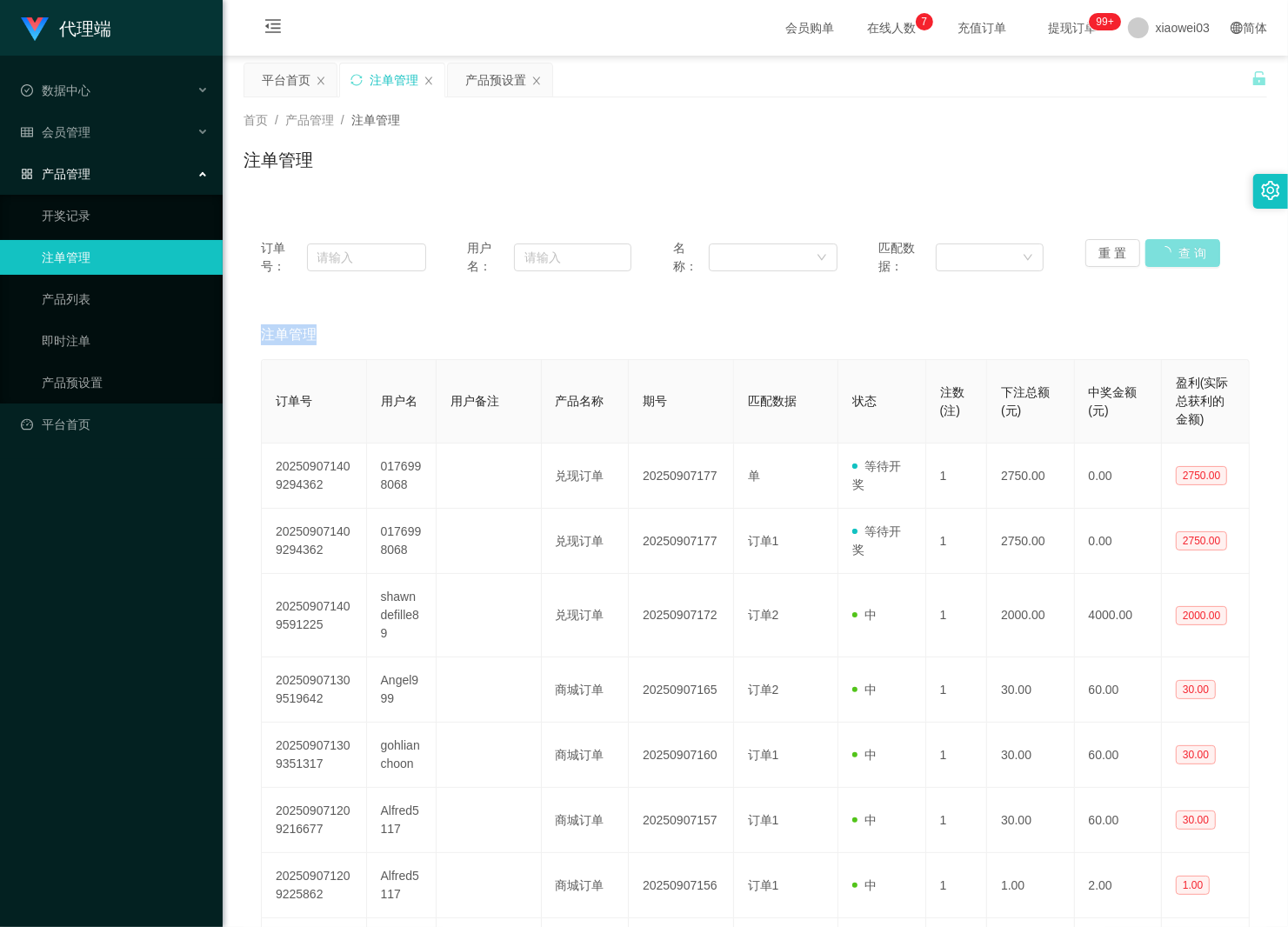
click at [1177, 249] on div "重 置 查 询" at bounding box center [1168, 257] width 165 height 36
click at [1177, 249] on button "查 询" at bounding box center [1173, 253] width 56 height 27
click at [491, 83] on div "产品预设置" at bounding box center [496, 80] width 61 height 33
